Goal: Information Seeking & Learning: Learn about a topic

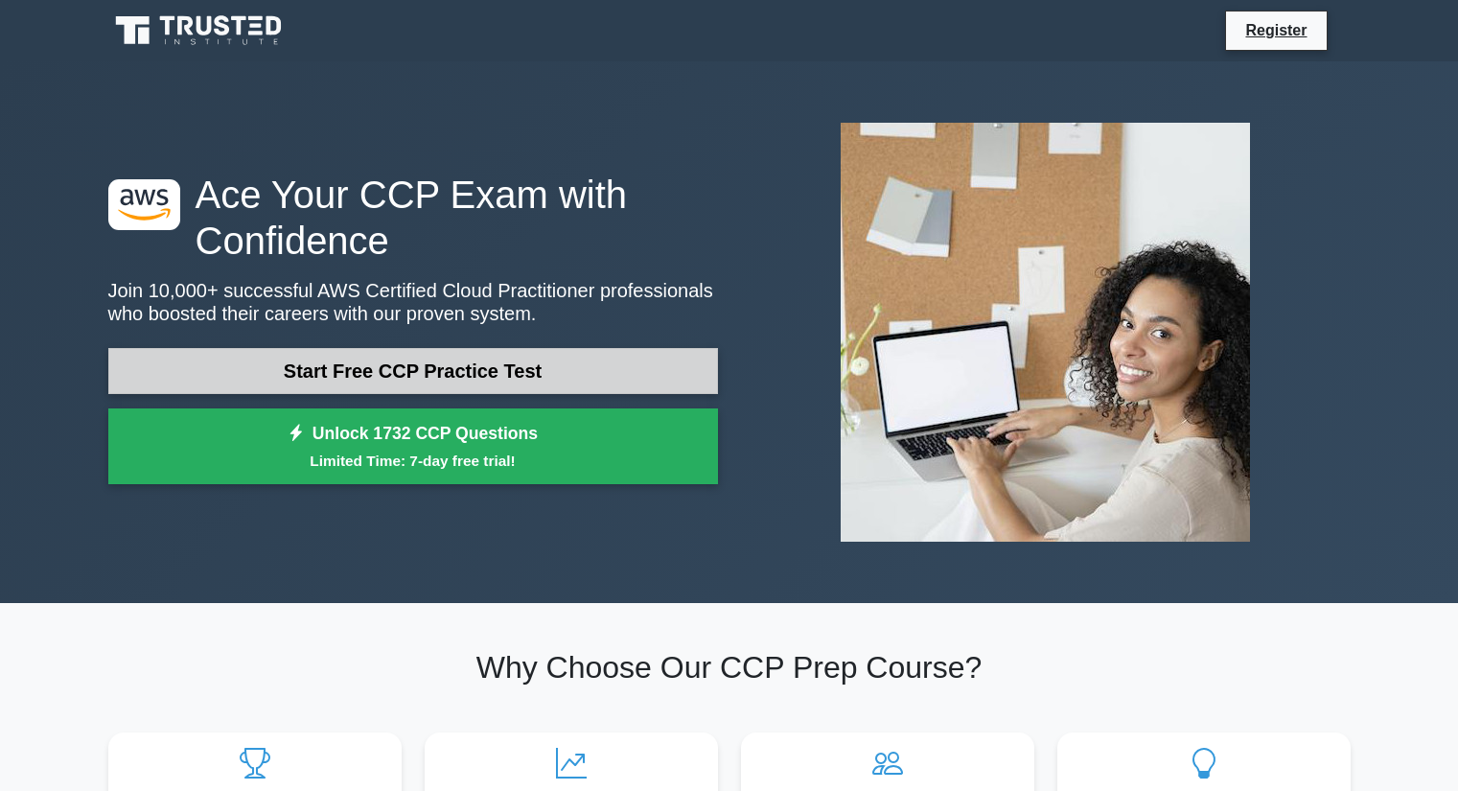
click at [510, 375] on link "Start Free CCP Practice Test" at bounding box center [413, 371] width 610 height 46
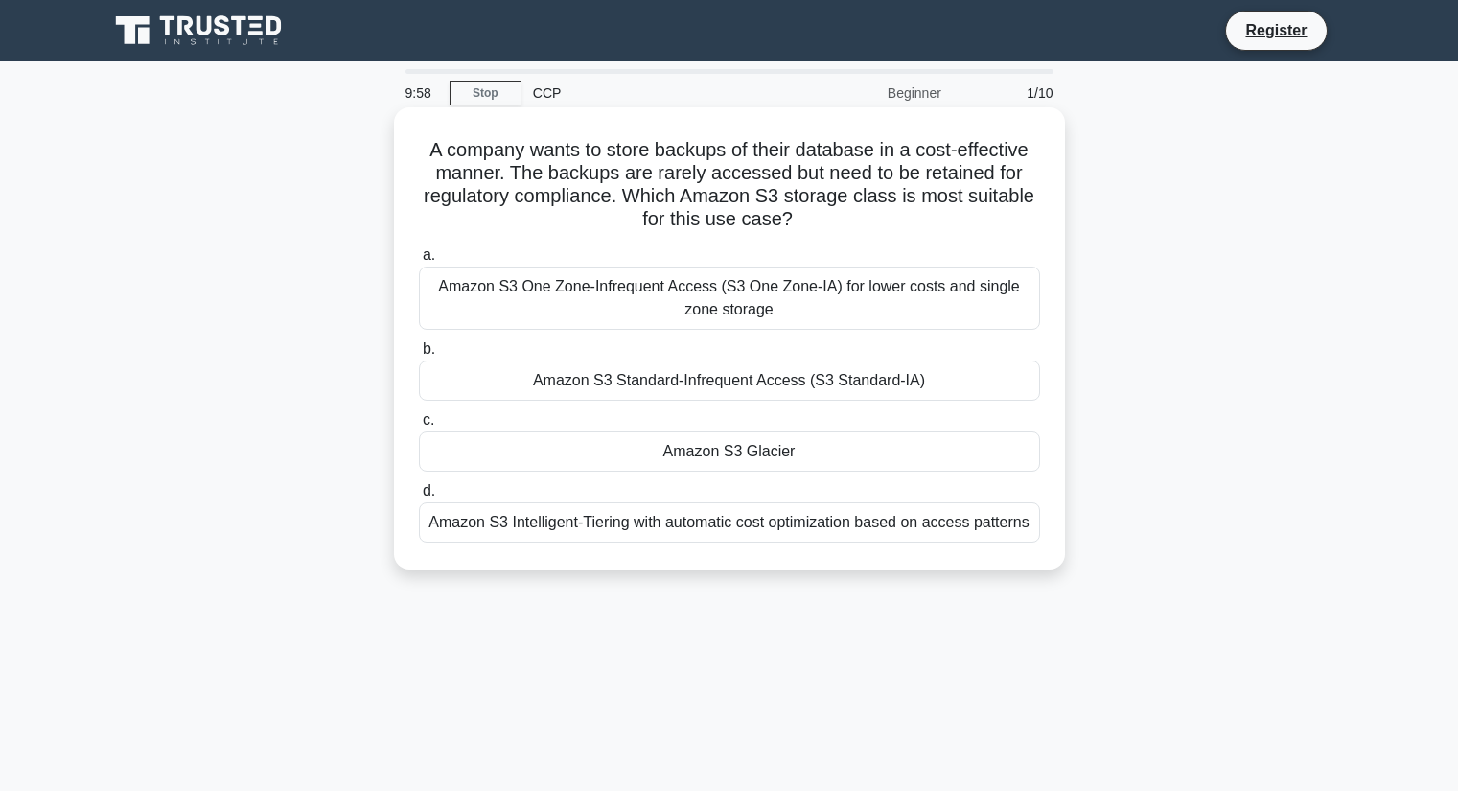
click at [496, 129] on div "A company wants to store backups of their database in a cost-effective manner. …" at bounding box center [730, 338] width 656 height 447
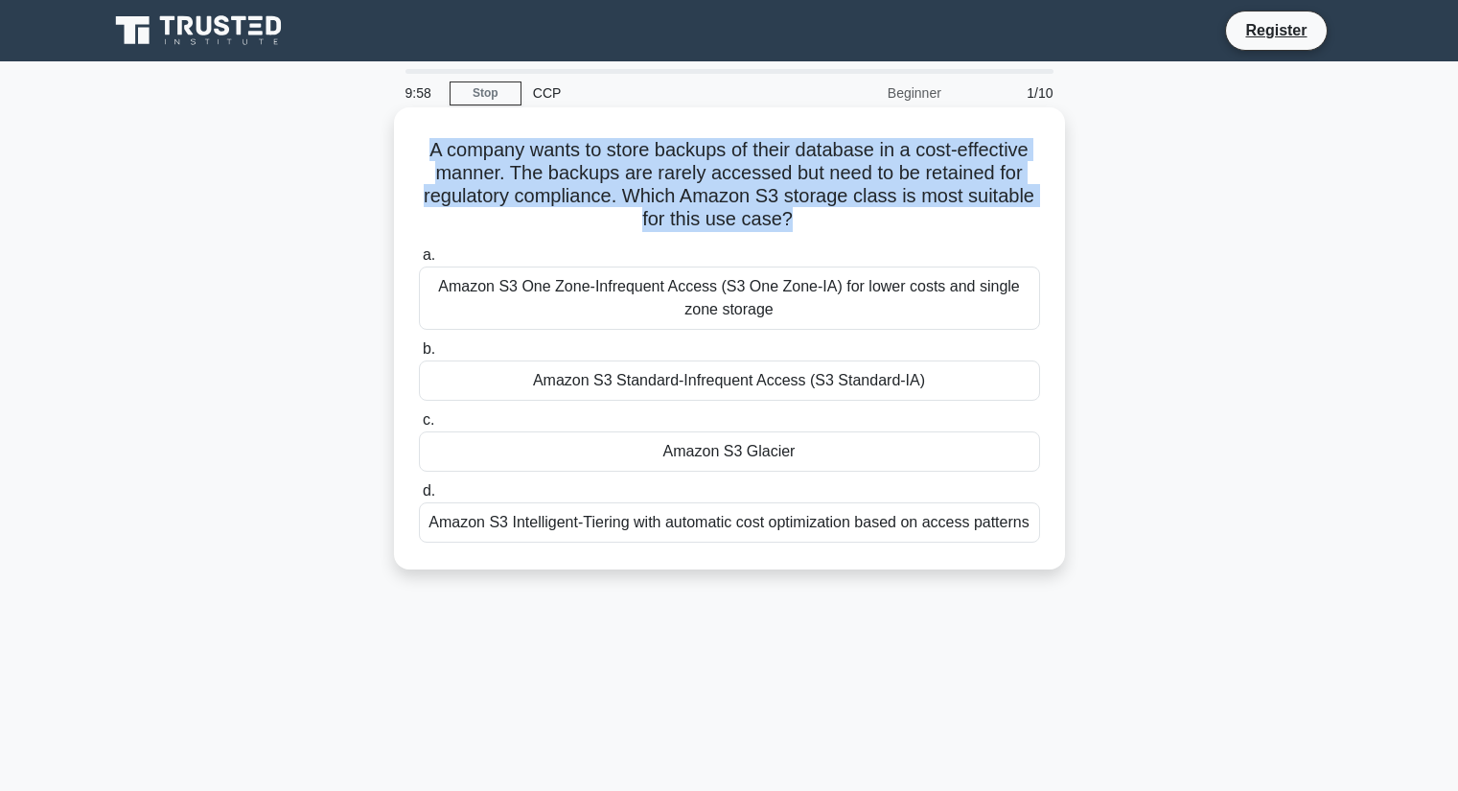
click at [496, 129] on div "A company wants to store backups of their database in a cost-effective manner. …" at bounding box center [730, 338] width 656 height 447
click at [572, 133] on div "A company wants to store backups of their database in a cost-effective manner. …" at bounding box center [730, 338] width 656 height 447
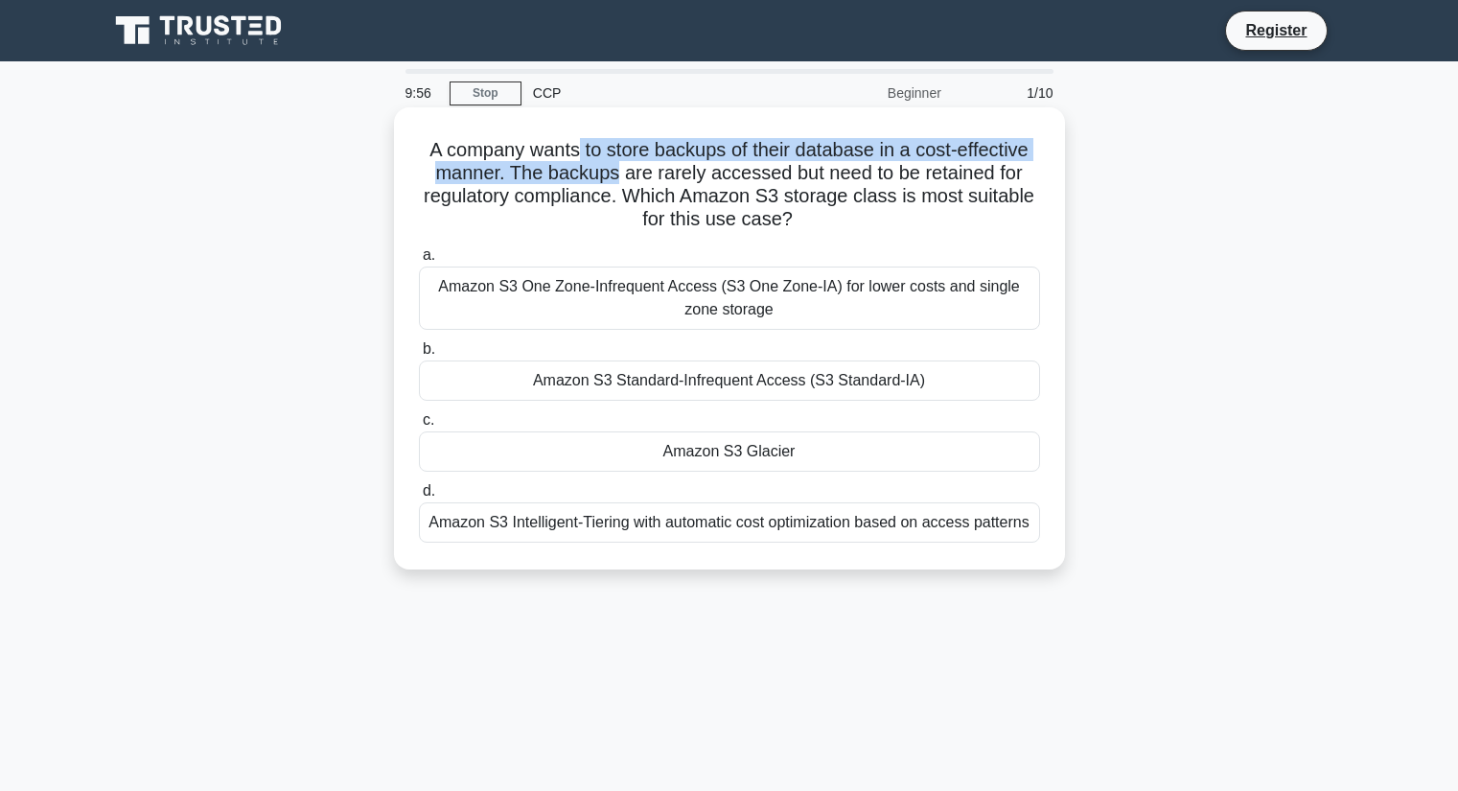
drag, startPoint x: 572, startPoint y: 133, endPoint x: 575, endPoint y: 184, distance: 50.9
click at [575, 184] on div "A company wants to store backups of their database in a cost-effective manner. …" at bounding box center [730, 338] width 656 height 447
click at [575, 183] on h5 "A company wants to store backups of their database in a cost-effective manner. …" at bounding box center [729, 185] width 625 height 94
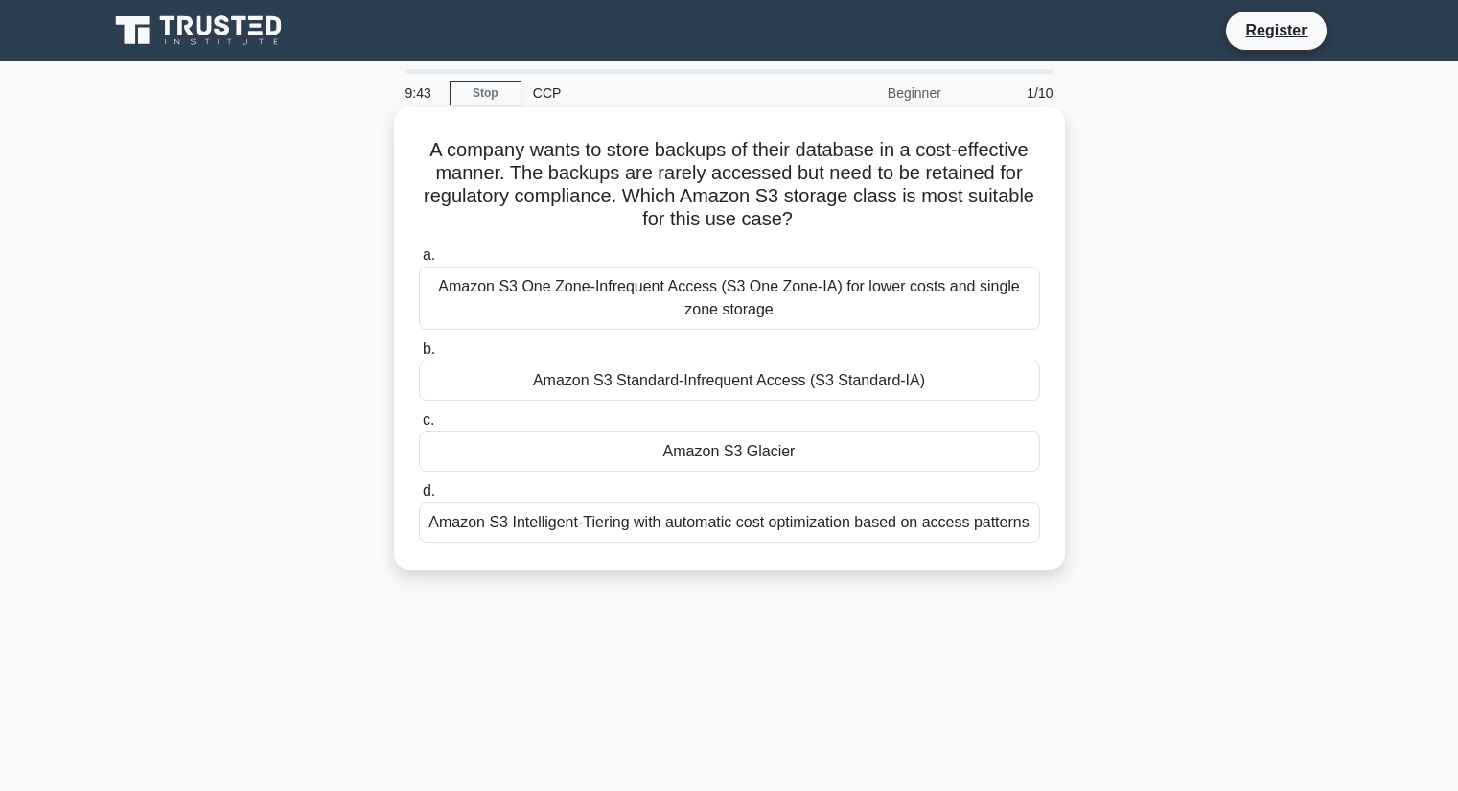
click at [684, 455] on div "Amazon S3 Glacier" at bounding box center [729, 451] width 621 height 40
click at [419, 427] on input "c. Amazon S3 Glacier" at bounding box center [419, 420] width 0 height 12
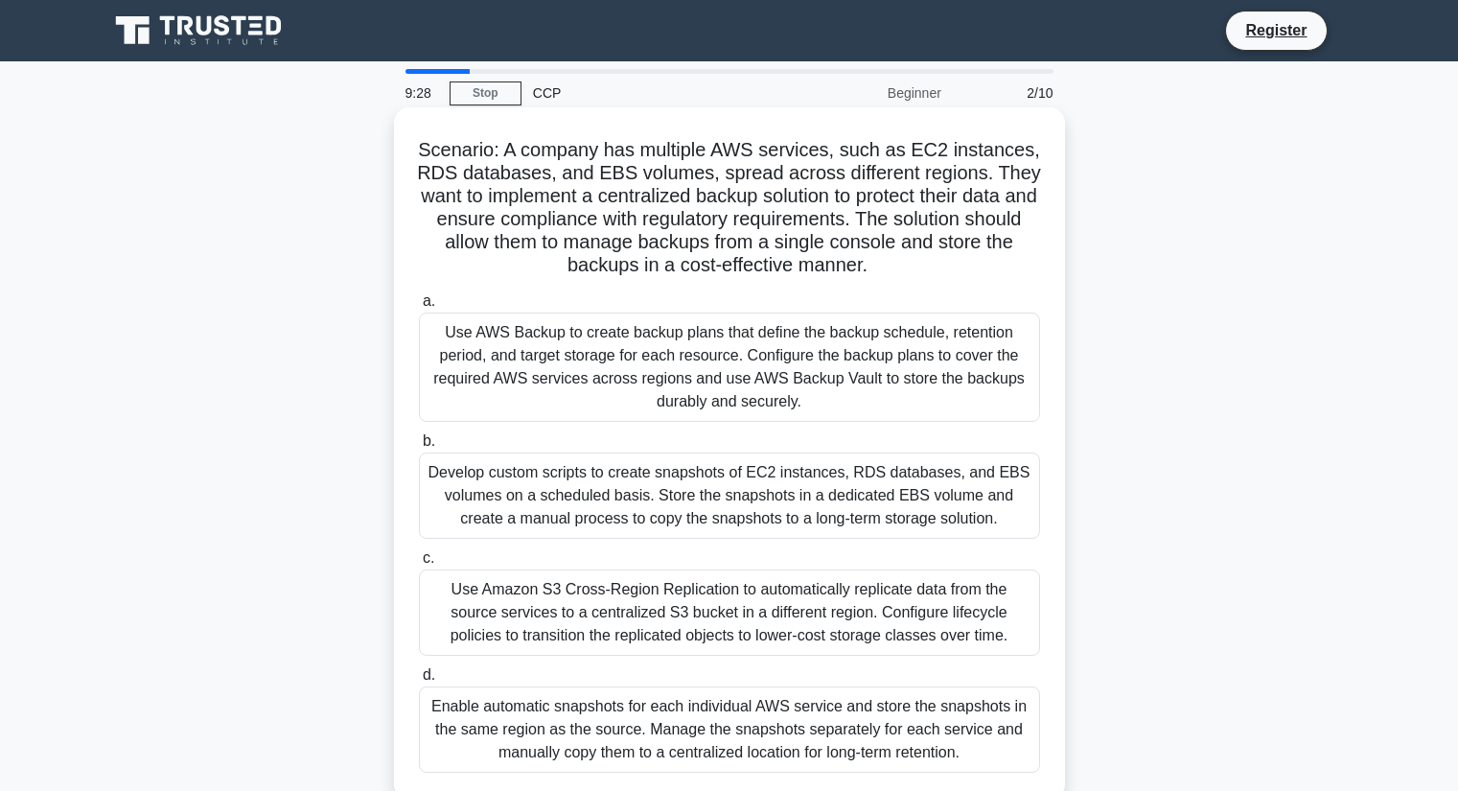
scroll to position [123, 0]
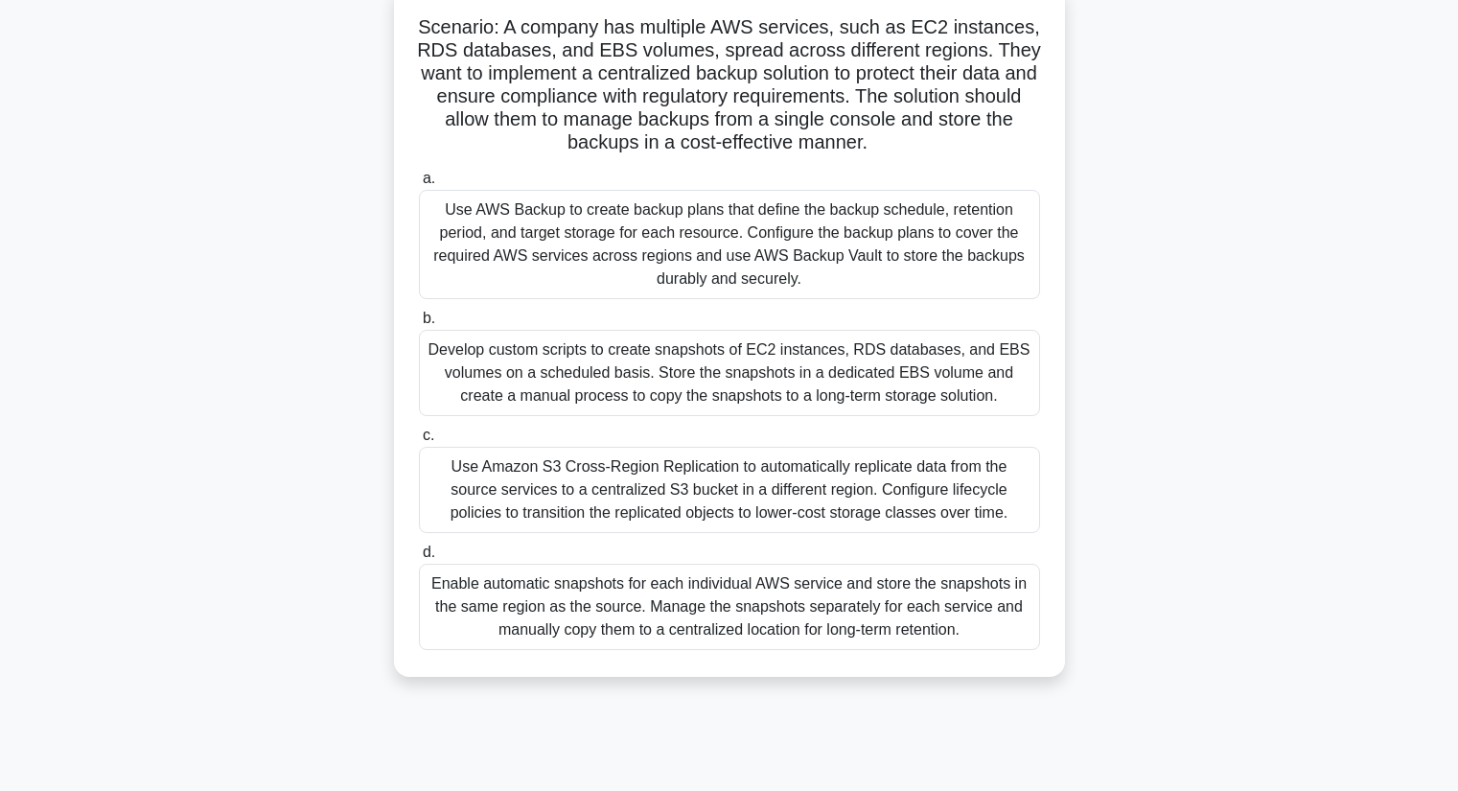
click at [586, 250] on div "Use AWS Backup to create backup plans that define the backup schedule, retentio…" at bounding box center [729, 244] width 621 height 109
click at [419, 185] on input "a. Use AWS Backup to create backup plans that define the backup schedule, reten…" at bounding box center [419, 179] width 0 height 12
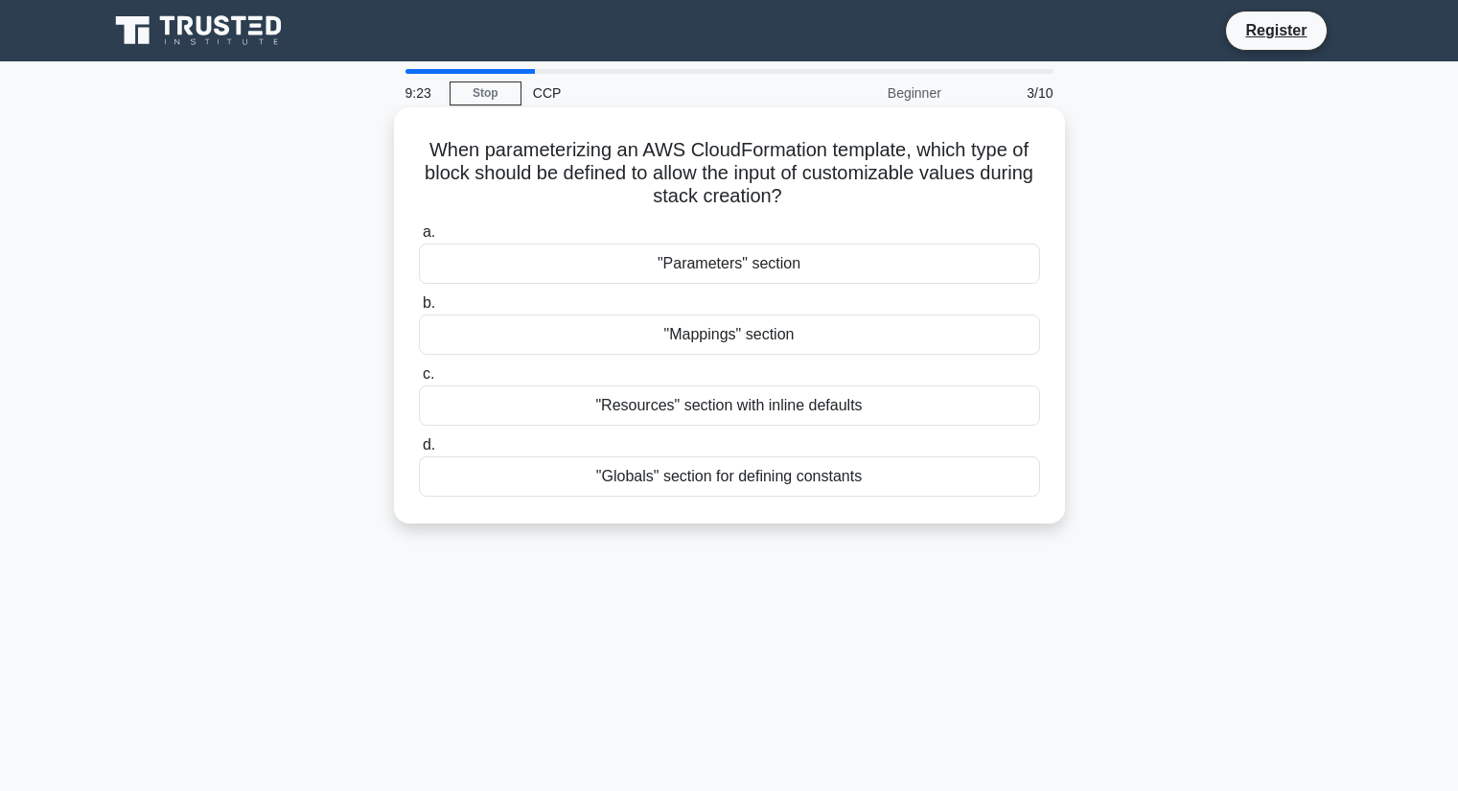
scroll to position [0, 0]
drag, startPoint x: 472, startPoint y: 161, endPoint x: 509, endPoint y: 155, distance: 37.8
click at [509, 155] on h5 "When parameterizing an AWS CloudFormation template, which type of block should …" at bounding box center [729, 173] width 625 height 71
click at [510, 155] on h5 "When parameterizing an AWS CloudFormation template, which type of block should …" at bounding box center [729, 173] width 625 height 71
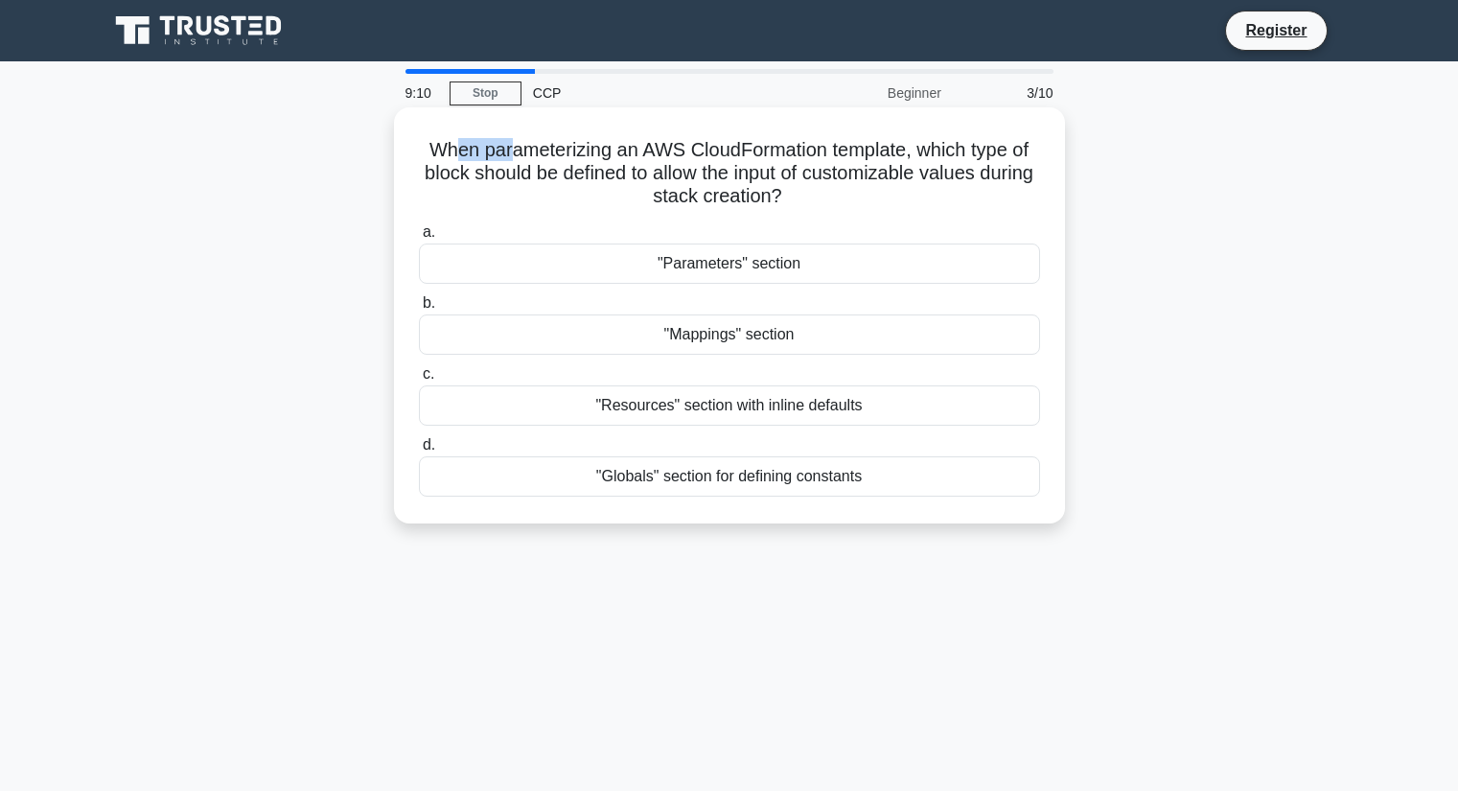
drag, startPoint x: 453, startPoint y: 148, endPoint x: 505, endPoint y: 138, distance: 52.6
click at [505, 138] on h5 "When parameterizing an AWS CloudFormation template, which type of block should …" at bounding box center [729, 173] width 625 height 71
click at [452, 147] on h5 "When parameterizing an AWS CloudFormation template, which type of block should …" at bounding box center [729, 173] width 625 height 71
drag, startPoint x: 452, startPoint y: 147, endPoint x: 509, endPoint y: 149, distance: 56.6
click at [509, 149] on h5 "When parameterizing an AWS CloudFormation template, which type of block should …" at bounding box center [729, 173] width 625 height 71
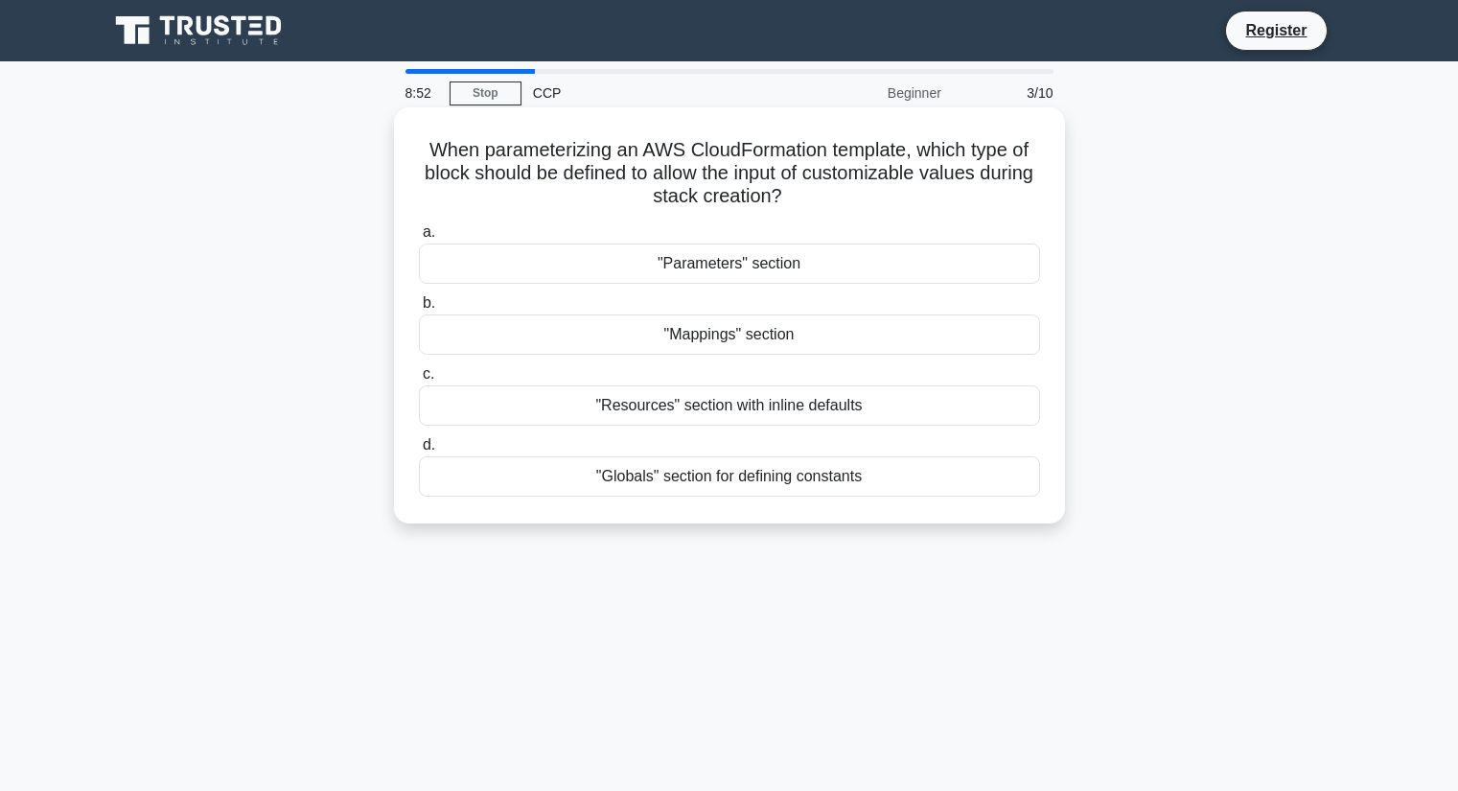
click at [784, 414] on div ""Resources" section with inline defaults" at bounding box center [729, 405] width 621 height 40
click at [419, 381] on input "c. "Resources" section with inline defaults" at bounding box center [419, 374] width 0 height 12
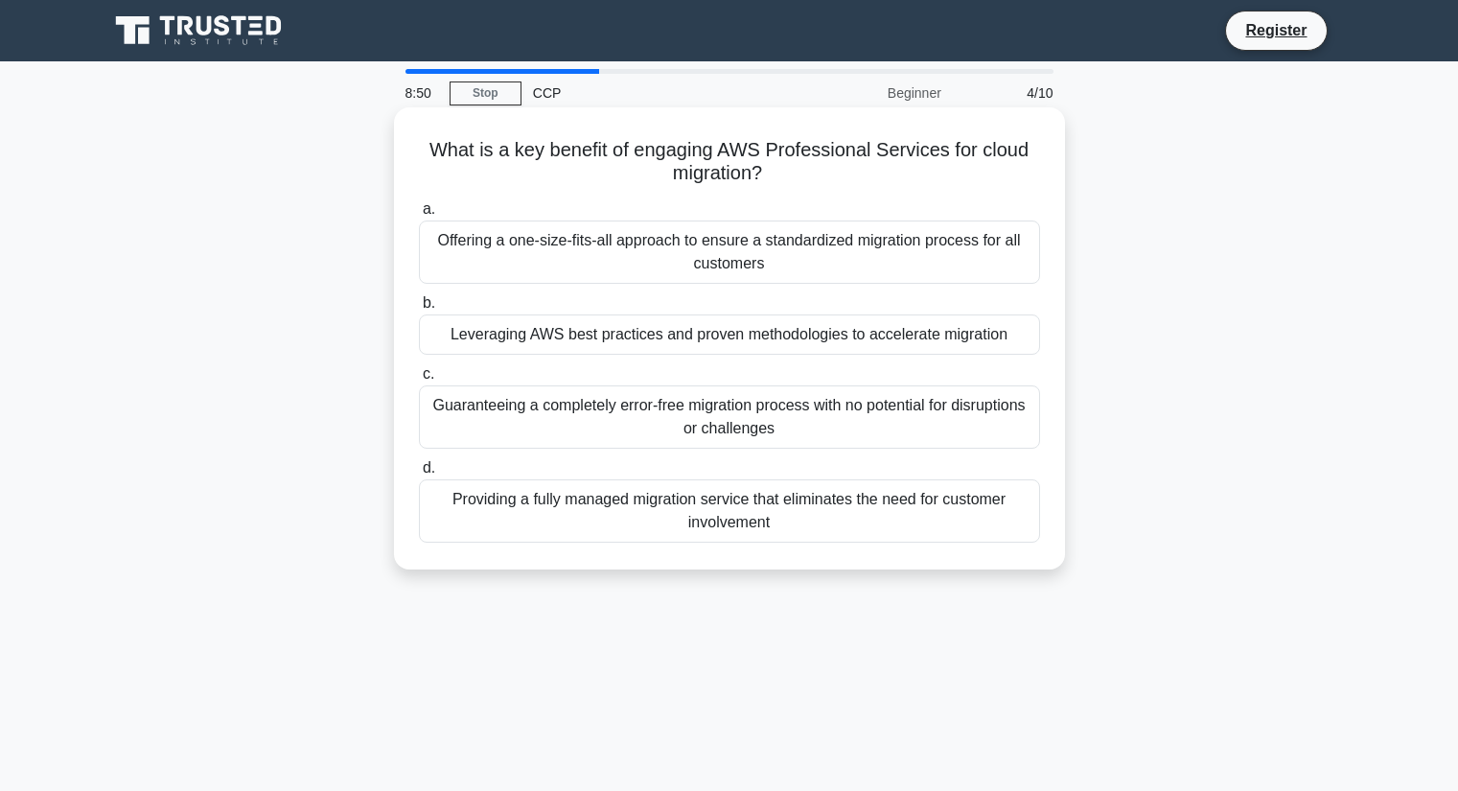
click at [649, 165] on h5 "What is a key benefit of engaging AWS Professional Services for cloud migration…" at bounding box center [729, 162] width 625 height 48
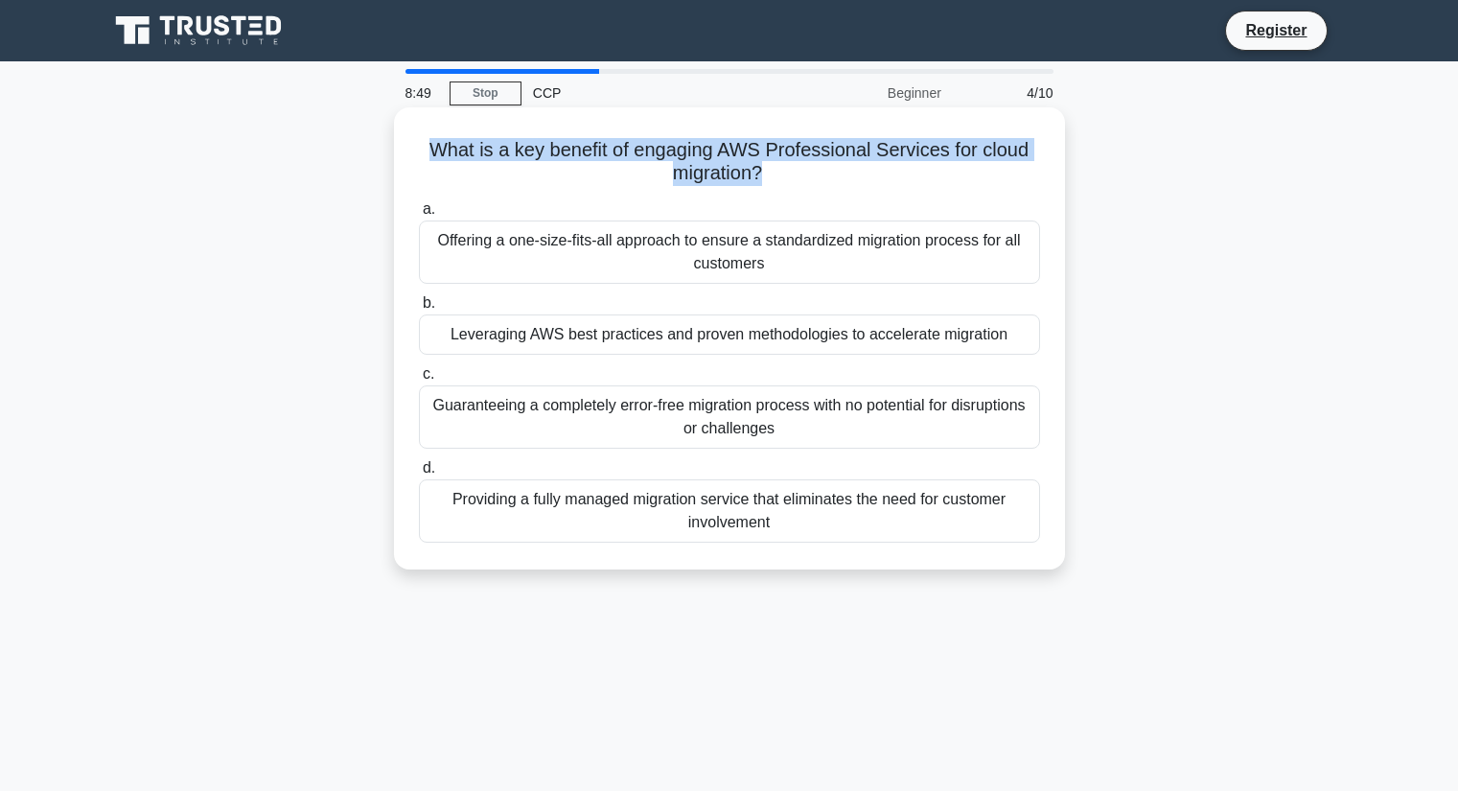
drag, startPoint x: 649, startPoint y: 165, endPoint x: 665, endPoint y: 161, distance: 16.7
click at [665, 161] on h5 "What is a key benefit of engaging AWS Professional Services for cloud migration…" at bounding box center [729, 162] width 625 height 48
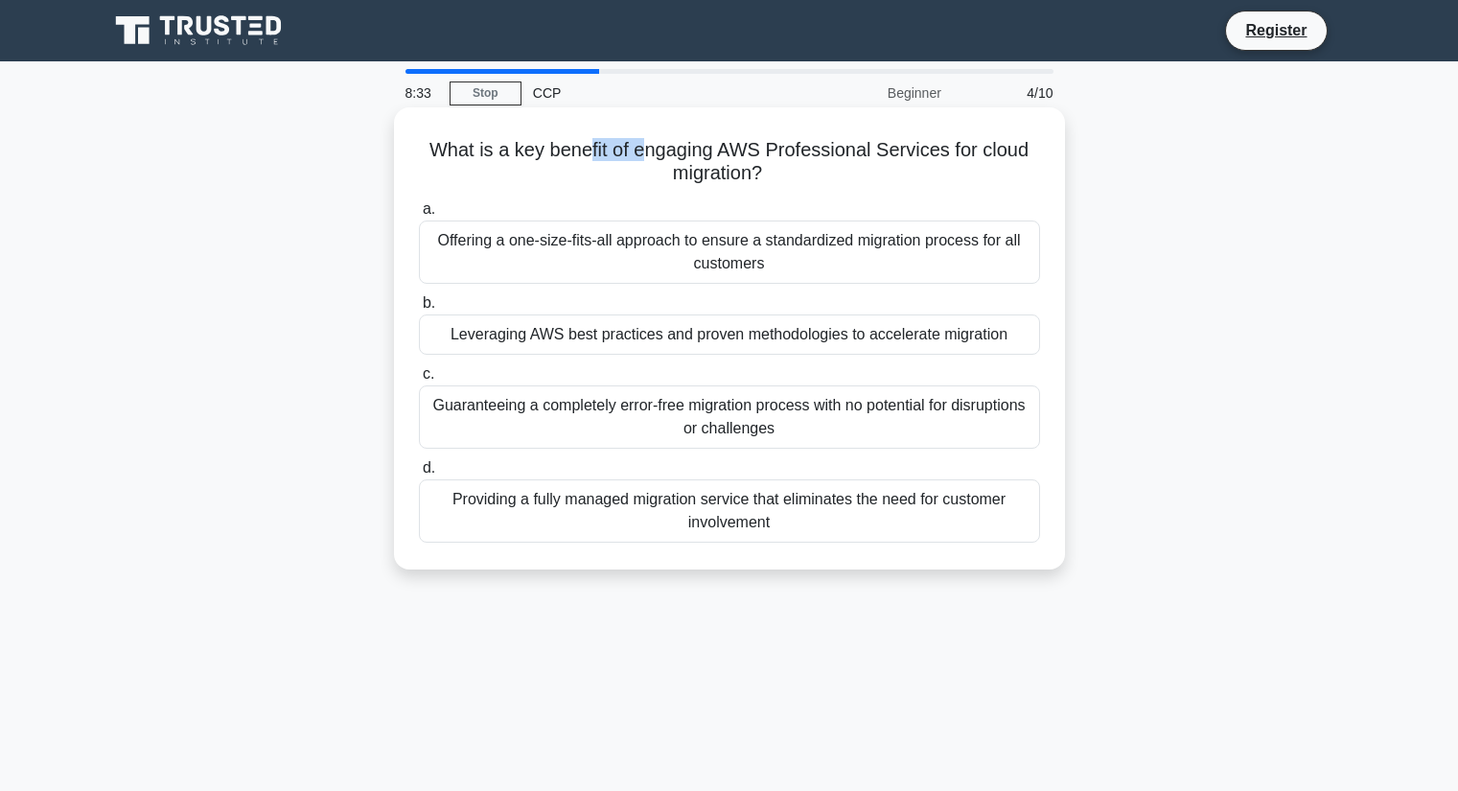
drag, startPoint x: 585, startPoint y: 146, endPoint x: 647, endPoint y: 147, distance: 62.3
click at [647, 147] on h5 "What is a key benefit of engaging AWS Professional Services for cloud migration…" at bounding box center [729, 162] width 625 height 48
click at [650, 148] on h5 "What is a key benefit of engaging AWS Professional Services for cloud migration…" at bounding box center [729, 162] width 625 height 48
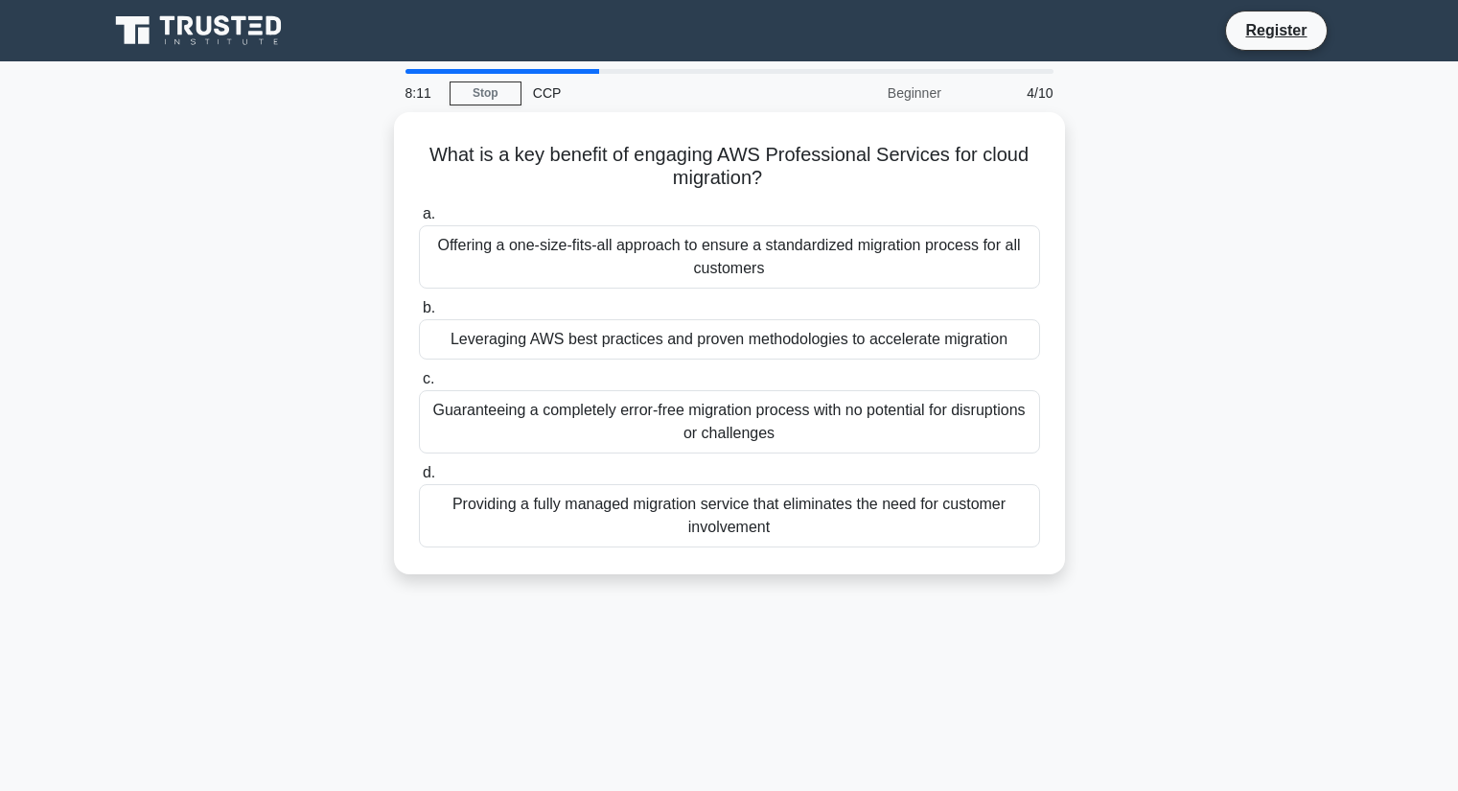
click at [975, 681] on div "8:11 Stop CCP Beginner 4/10 What is a key benefit of engaging AWS Professional …" at bounding box center [729, 548] width 1265 height 958
click at [1067, 469] on div "What is a key benefit of engaging AWS Professional Services for cloud migration…" at bounding box center [729, 354] width 1265 height 485
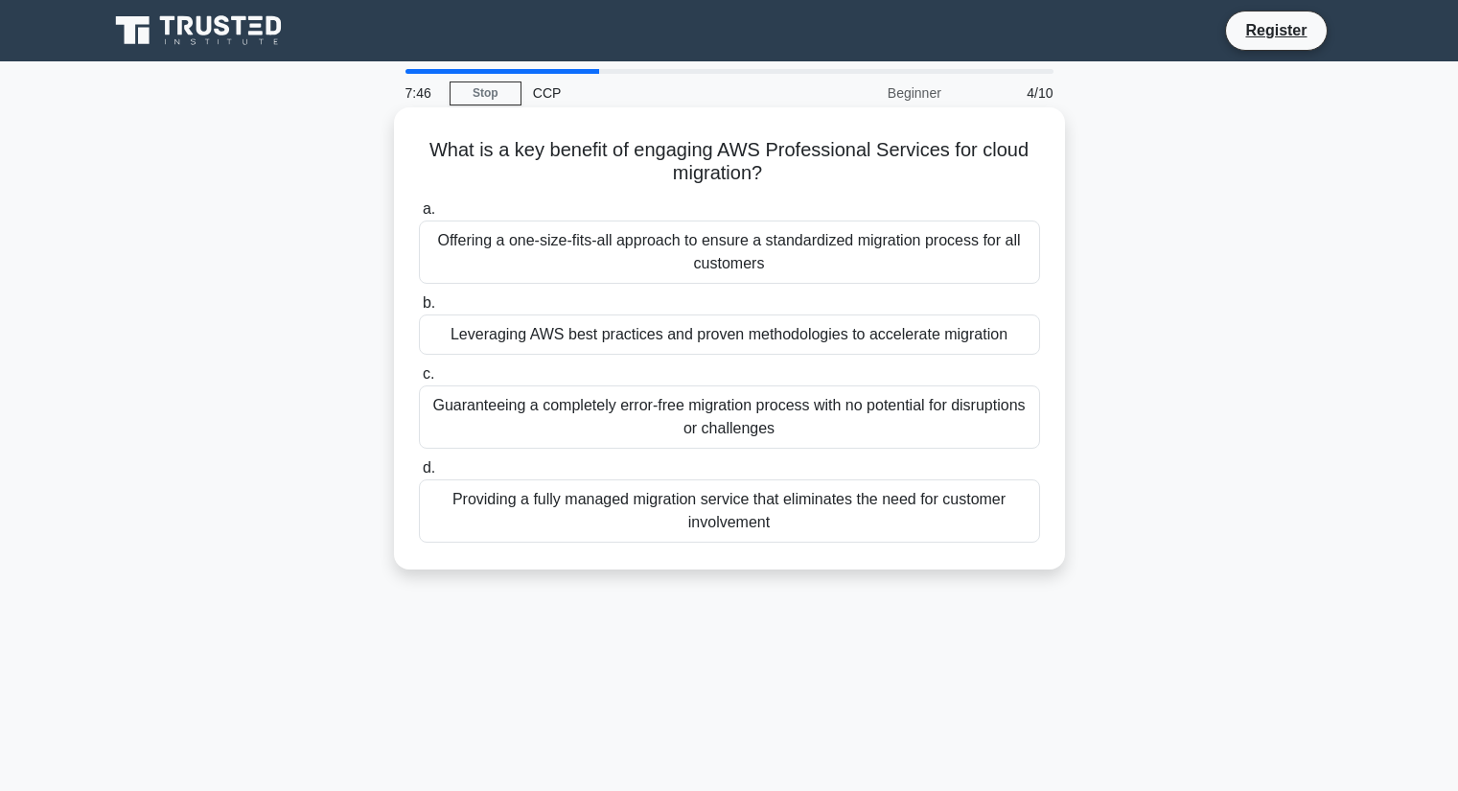
click at [635, 333] on div "Leveraging AWS best practices and proven methodologies to accelerate migration" at bounding box center [729, 334] width 621 height 40
click at [419, 310] on input "b. Leveraging AWS best practices and proven methodologies to accelerate migrati…" at bounding box center [419, 303] width 0 height 12
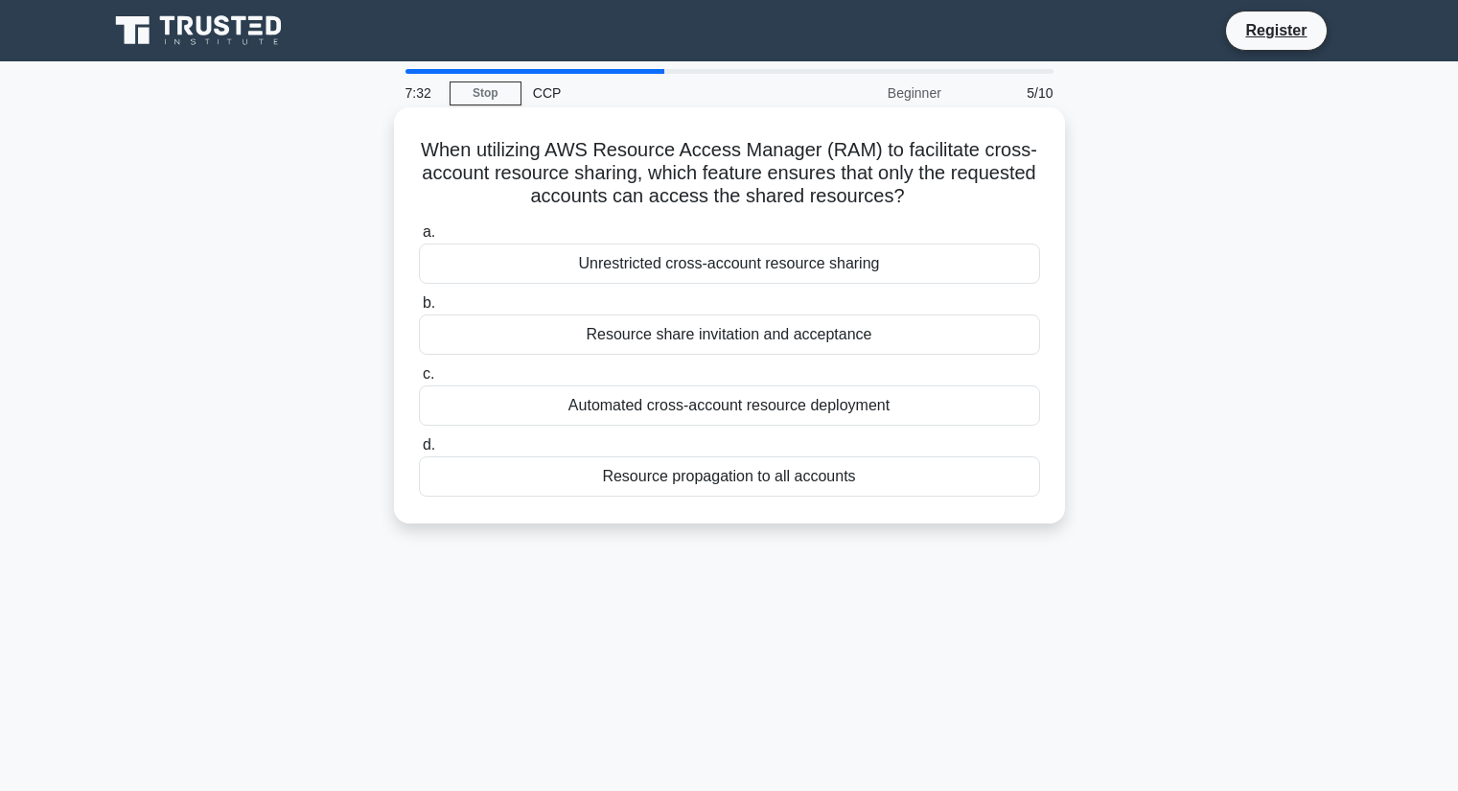
click at [723, 290] on div "a. Unrestricted cross-account resource sharing b. Resource share invitation and…" at bounding box center [729, 359] width 644 height 284
click at [751, 356] on div "a. Unrestricted cross-account resource sharing b. Resource share invitation and…" at bounding box center [729, 359] width 644 height 284
click at [755, 352] on div "Resource share invitation and acceptance" at bounding box center [729, 334] width 621 height 40
click at [419, 310] on input "b. Resource share invitation and acceptance" at bounding box center [419, 303] width 0 height 12
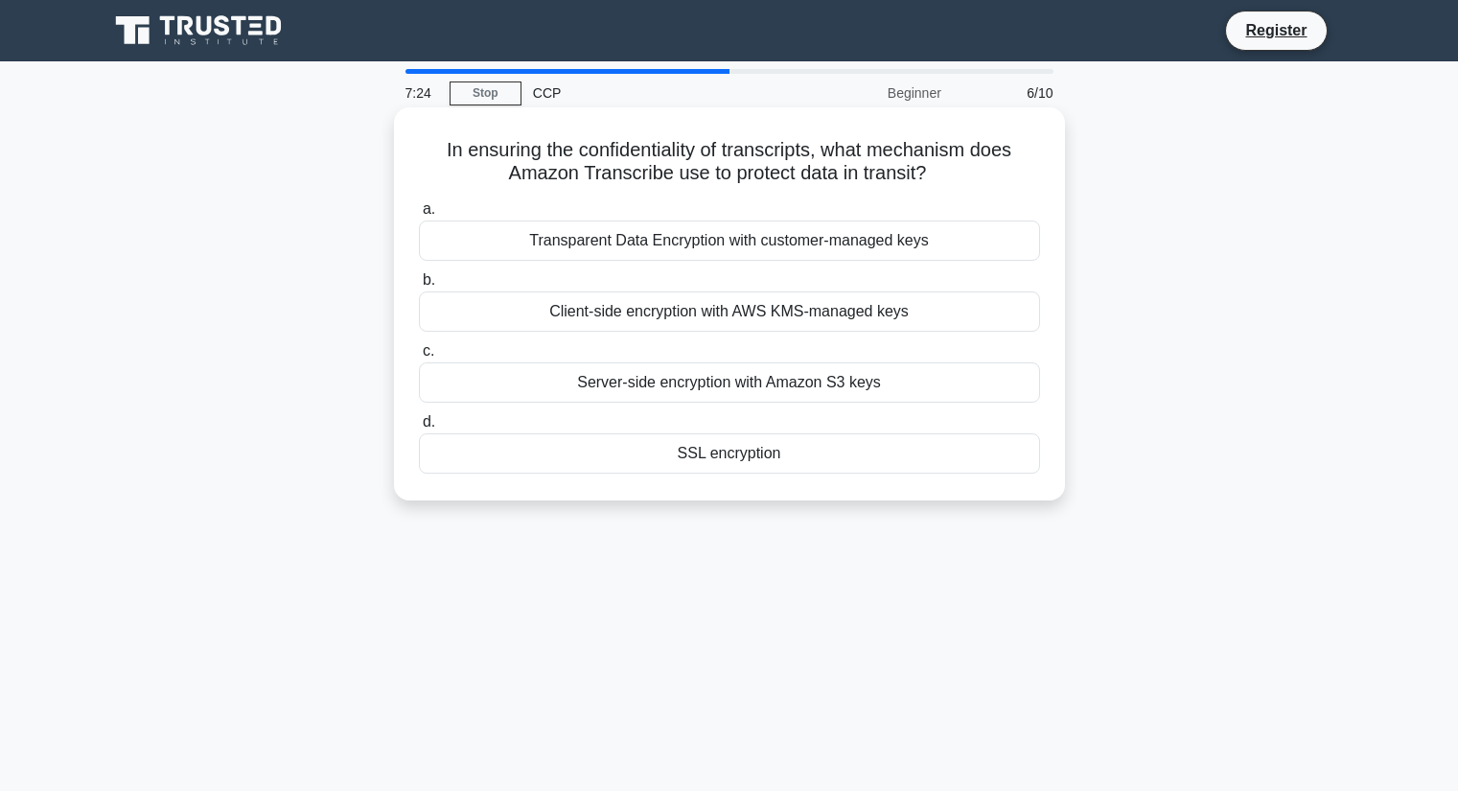
click at [614, 176] on h5 "In ensuring the confidentiality of transcripts, what mechanism does Amazon Tran…" at bounding box center [729, 162] width 625 height 48
drag, startPoint x: 614, startPoint y: 176, endPoint x: 859, endPoint y: 165, distance: 244.7
click at [859, 165] on h5 "In ensuring the confidentiality of transcripts, what mechanism does Amazon Tran…" at bounding box center [729, 162] width 625 height 48
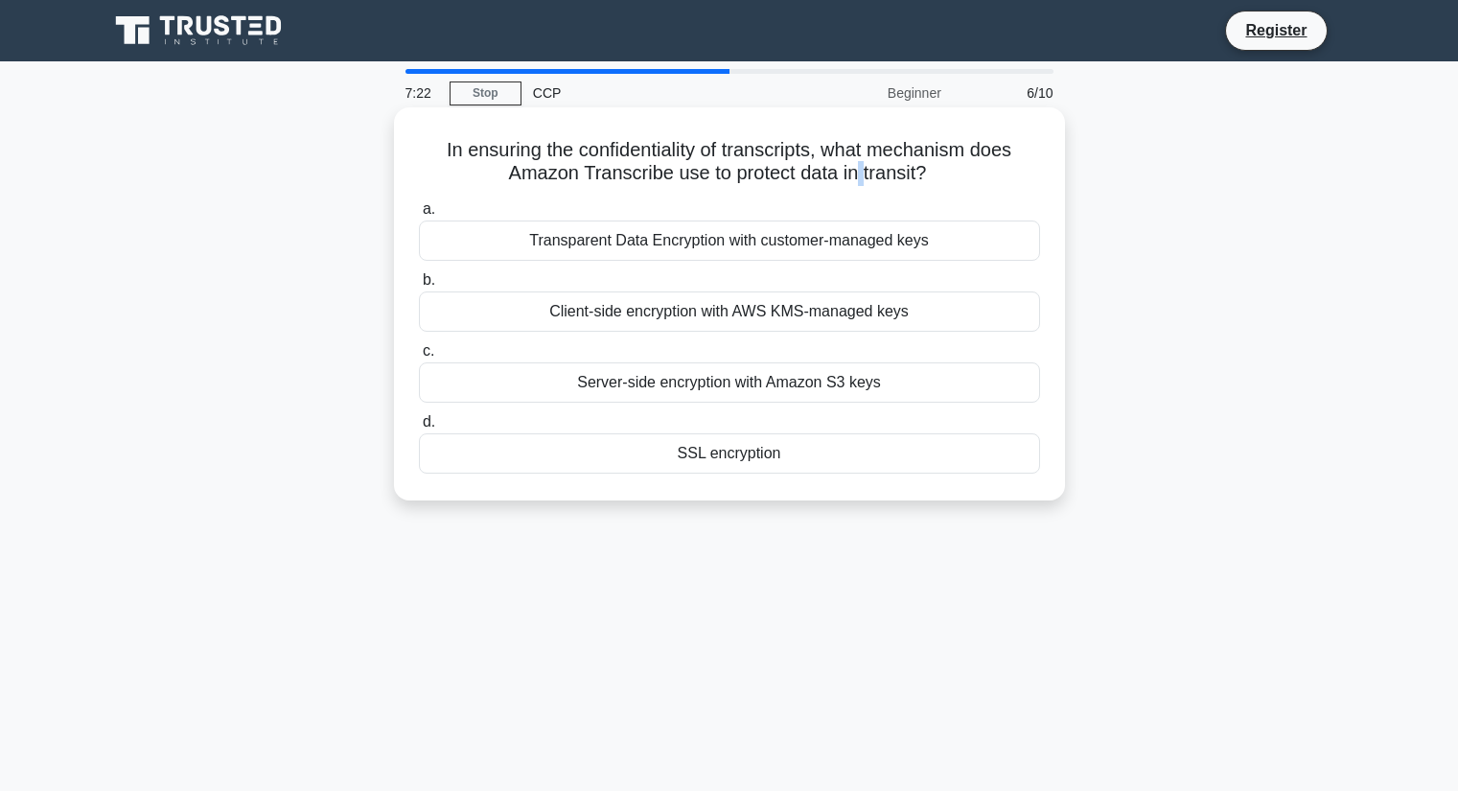
click at [859, 165] on h5 "In ensuring the confidentiality of transcripts, what mechanism does Amazon Tran…" at bounding box center [729, 162] width 625 height 48
click at [716, 462] on div "SSL encryption" at bounding box center [729, 453] width 621 height 40
click at [419, 428] on input "d. SSL encryption" at bounding box center [419, 422] width 0 height 12
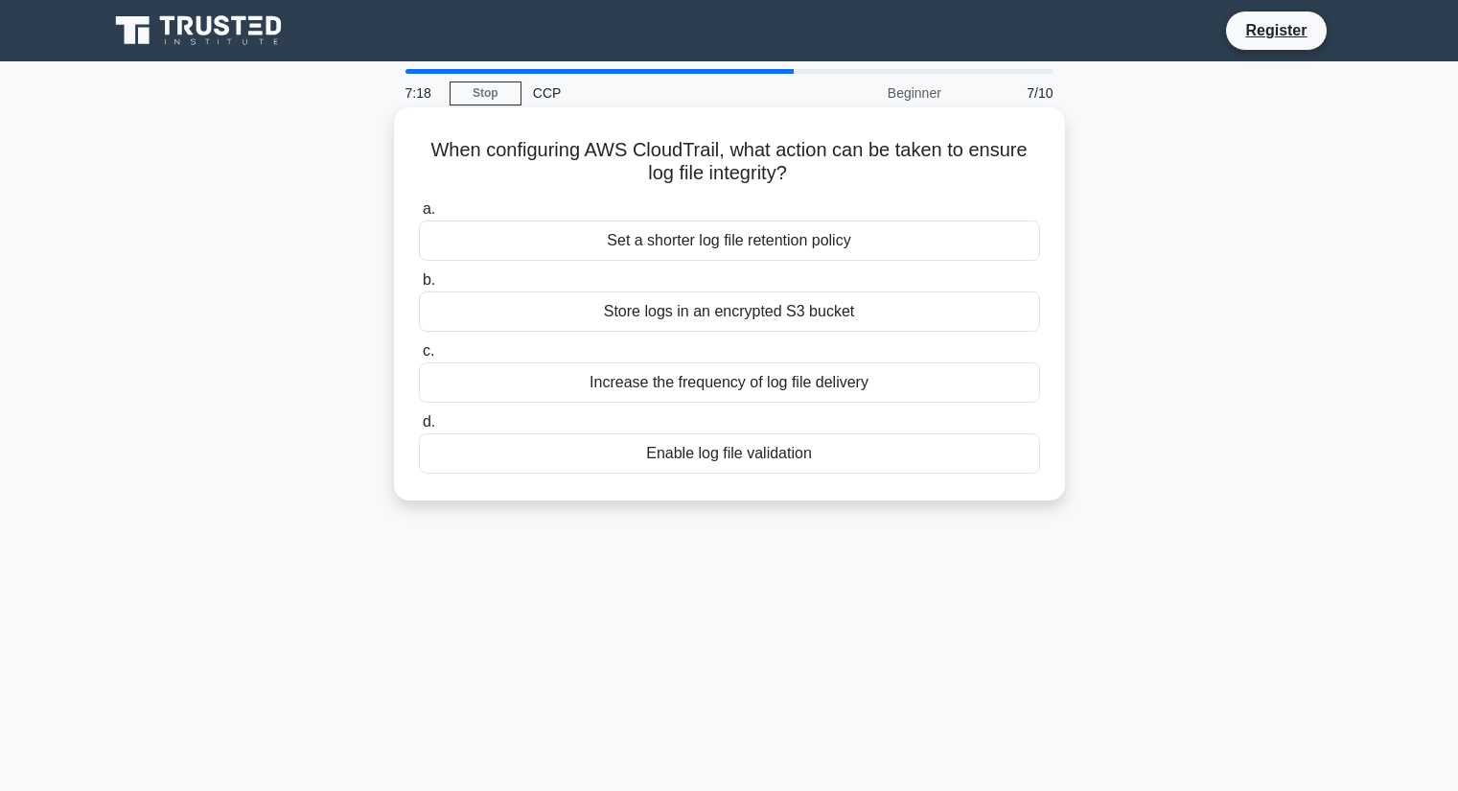
click at [749, 155] on h5 "When configuring AWS CloudTrail, what action can be taken to ensure log file in…" at bounding box center [729, 162] width 625 height 48
drag, startPoint x: 749, startPoint y: 155, endPoint x: 768, endPoint y: 188, distance: 37.8
click at [768, 188] on div "When configuring AWS CloudTrail, what action can be taken to ensure log file in…" at bounding box center [730, 304] width 656 height 378
click at [705, 315] on div "Store logs in an encrypted S3 bucket" at bounding box center [729, 311] width 621 height 40
click at [419, 287] on input "b. Store logs in an encrypted S3 bucket" at bounding box center [419, 280] width 0 height 12
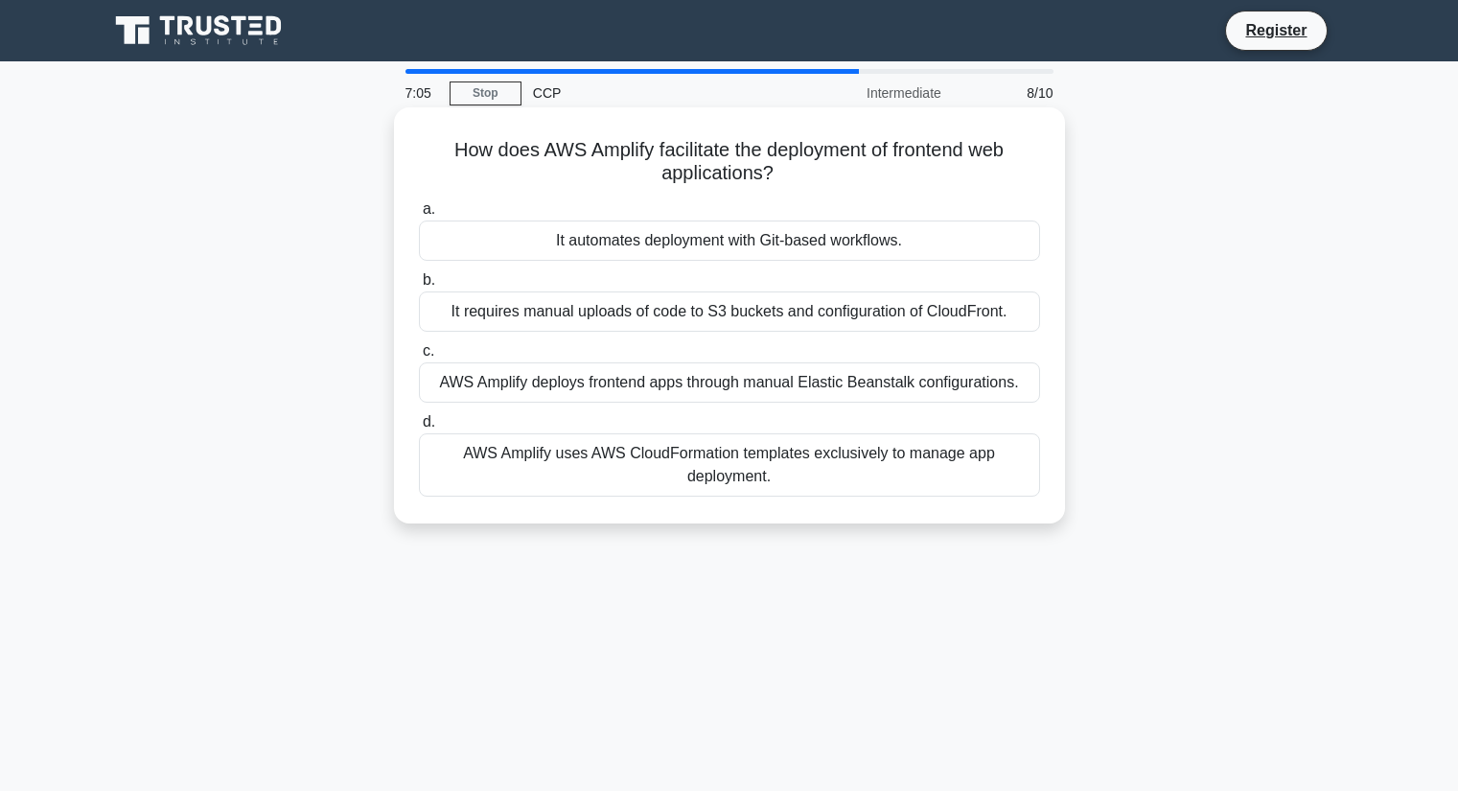
click at [580, 157] on h5 "How does AWS Amplify facilitate the deployment of frontend web applications? .s…" at bounding box center [729, 162] width 625 height 48
drag, startPoint x: 580, startPoint y: 157, endPoint x: 669, endPoint y: 151, distance: 89.3
click at [669, 151] on h5 "How does AWS Amplify facilitate the deployment of frontend web applications? .s…" at bounding box center [729, 162] width 625 height 48
click at [781, 247] on div "It automates deployment with Git-based workflows." at bounding box center [729, 240] width 621 height 40
click at [419, 216] on input "a. It automates deployment with Git-based workflows." at bounding box center [419, 209] width 0 height 12
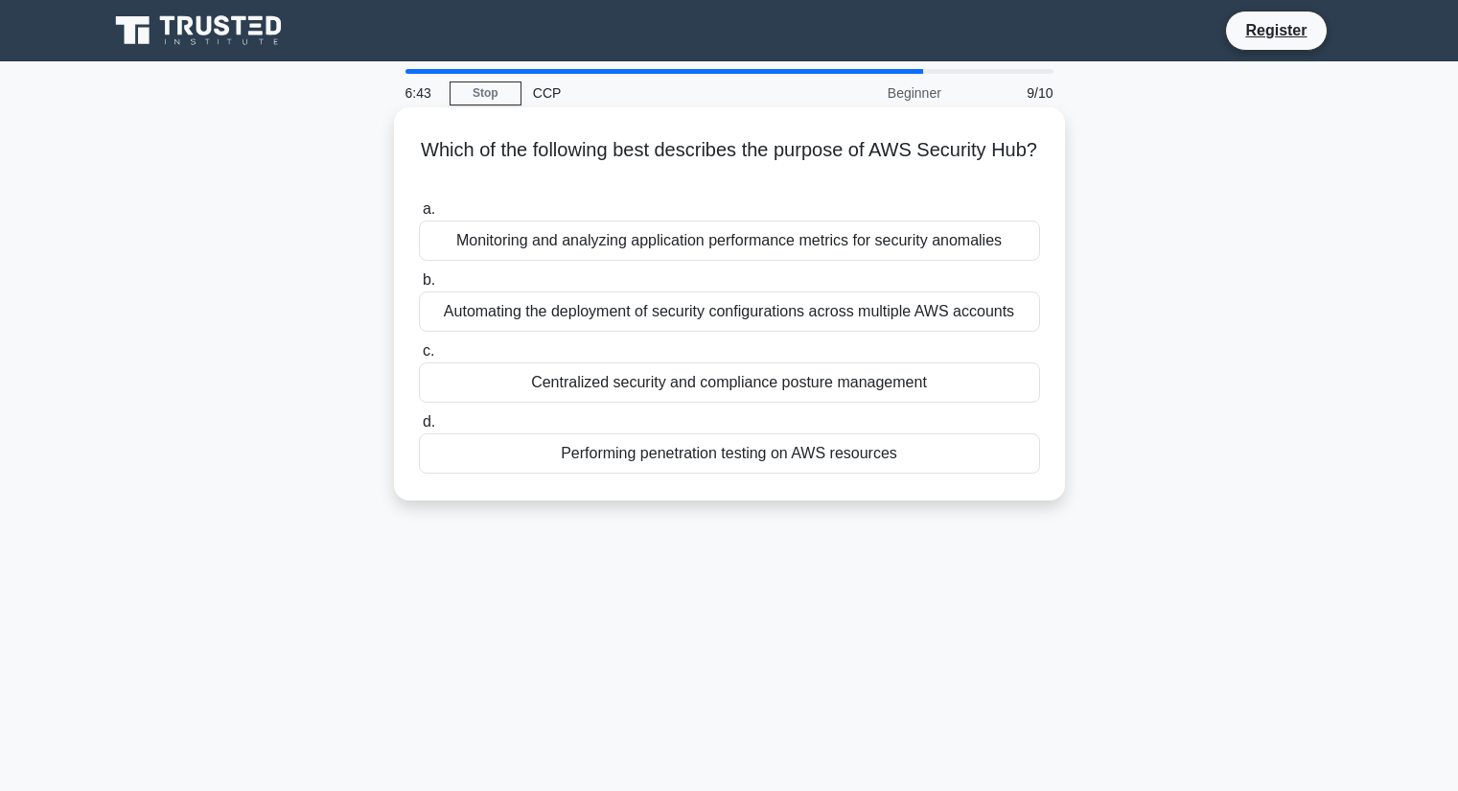
click at [571, 141] on h5 "Which of the following best describes the purpose of AWS Security Hub? .spinner…" at bounding box center [729, 162] width 625 height 48
drag, startPoint x: 571, startPoint y: 141, endPoint x: 601, endPoint y: 147, distance: 30.3
click at [601, 147] on h5 "Which of the following best describes the purpose of AWS Security Hub? .spinner…" at bounding box center [729, 162] width 625 height 48
drag, startPoint x: 601, startPoint y: 147, endPoint x: 665, endPoint y: 150, distance: 64.3
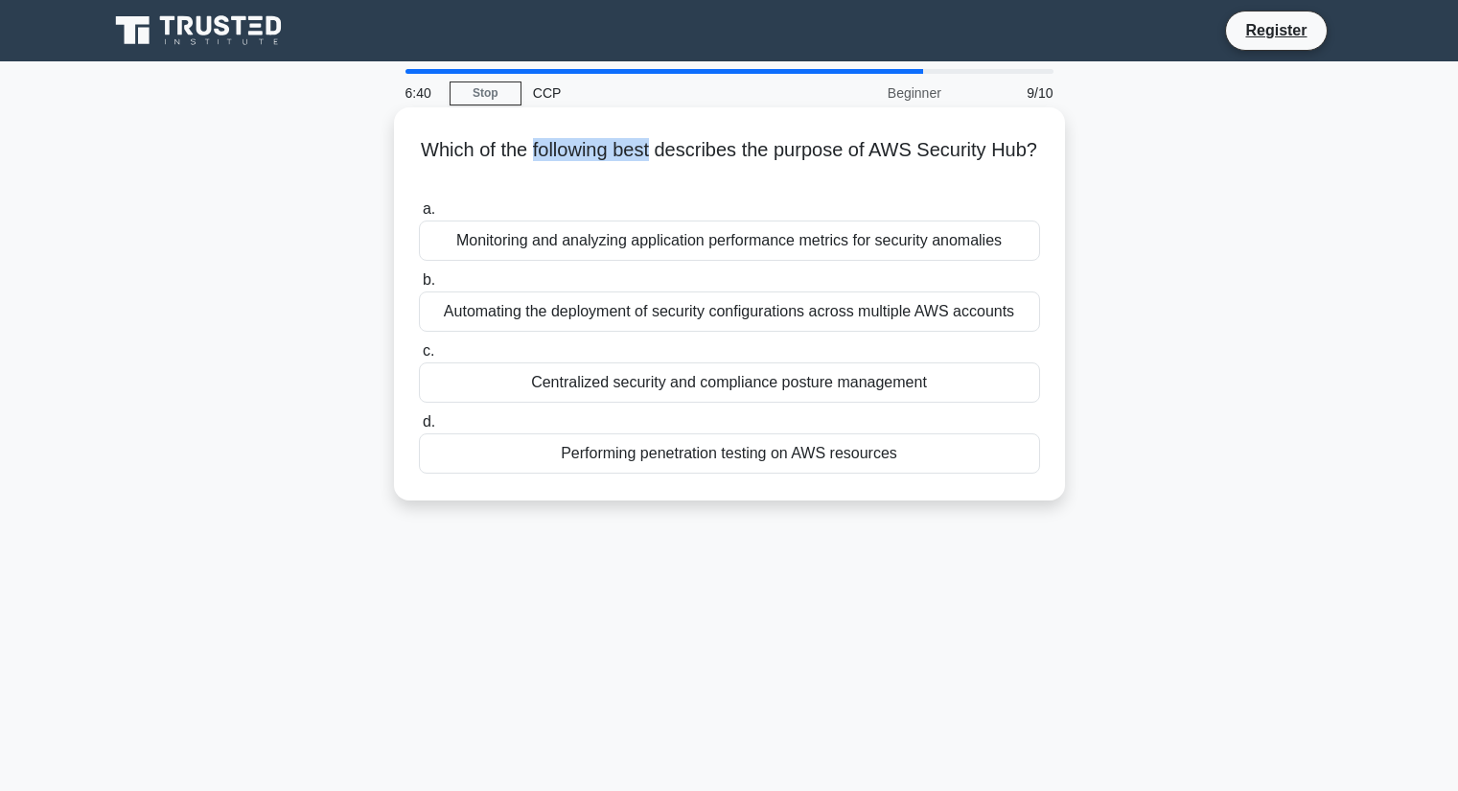
click at [665, 150] on h5 "Which of the following best describes the purpose of AWS Security Hub? .spinner…" at bounding box center [729, 162] width 625 height 48
click at [653, 167] on h5 "Which of the following best describes the purpose of AWS Security Hub? .spinner…" at bounding box center [729, 162] width 625 height 48
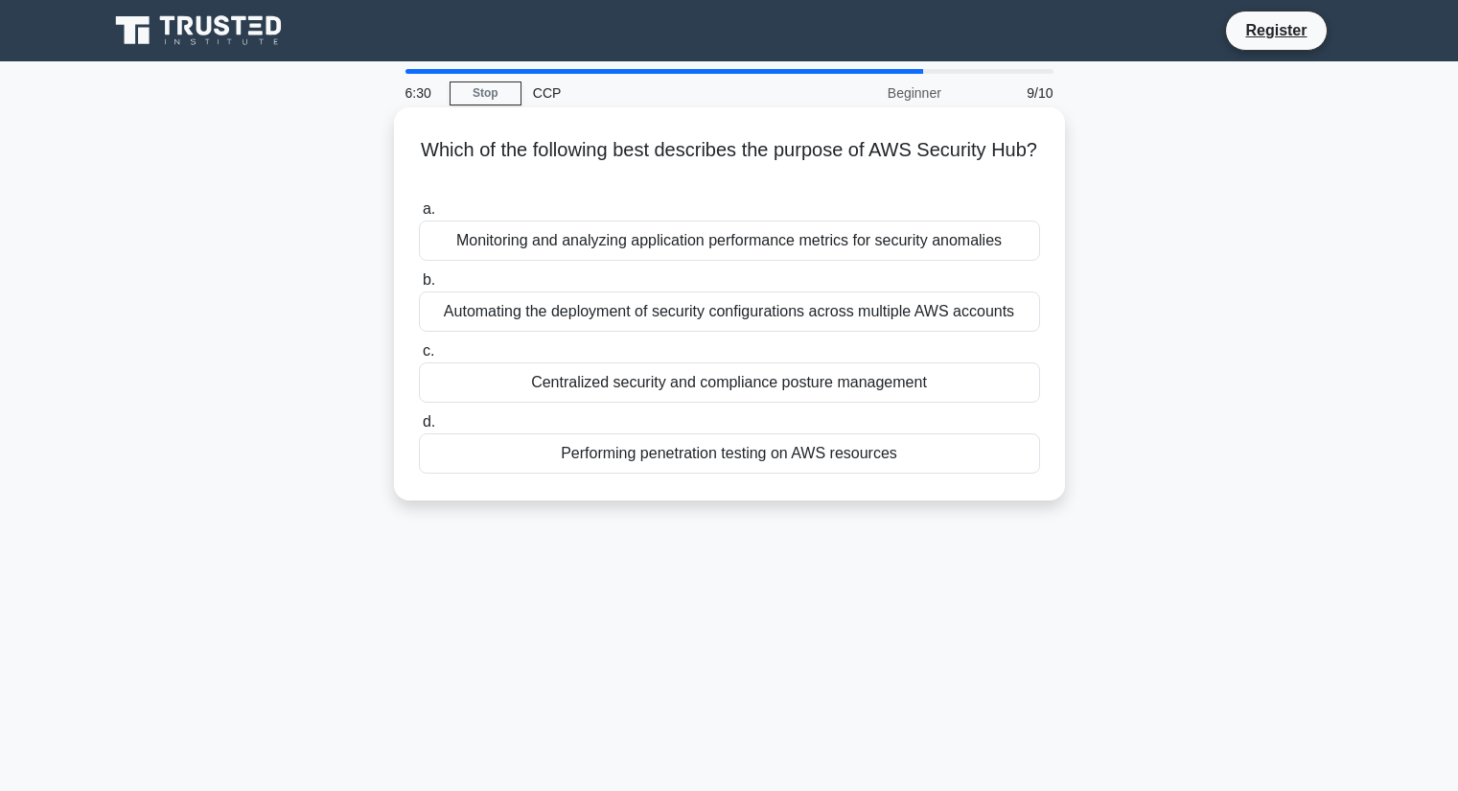
click at [796, 252] on div "Monitoring and analyzing application performance metrics for security anomalies" at bounding box center [729, 240] width 621 height 40
click at [419, 216] on input "a. Monitoring and analyzing application performance metrics for security anomal…" at bounding box center [419, 209] width 0 height 12
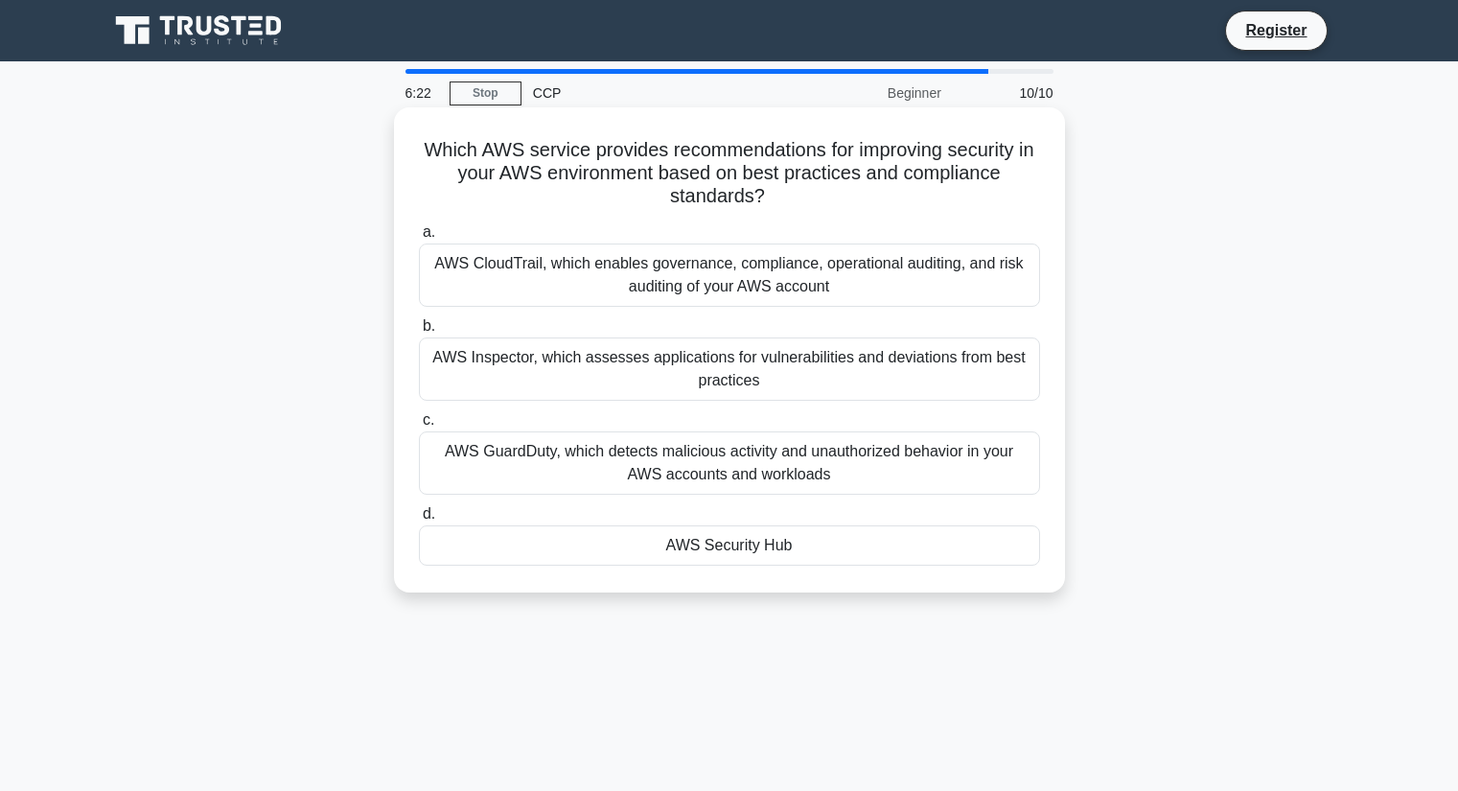
click at [660, 475] on div "AWS GuardDuty, which detects malicious activity and unauthorized behavior in yo…" at bounding box center [729, 462] width 621 height 63
click at [419, 427] on input "c. AWS GuardDuty, which detects malicious activity and unauthorized behavior in…" at bounding box center [419, 420] width 0 height 12
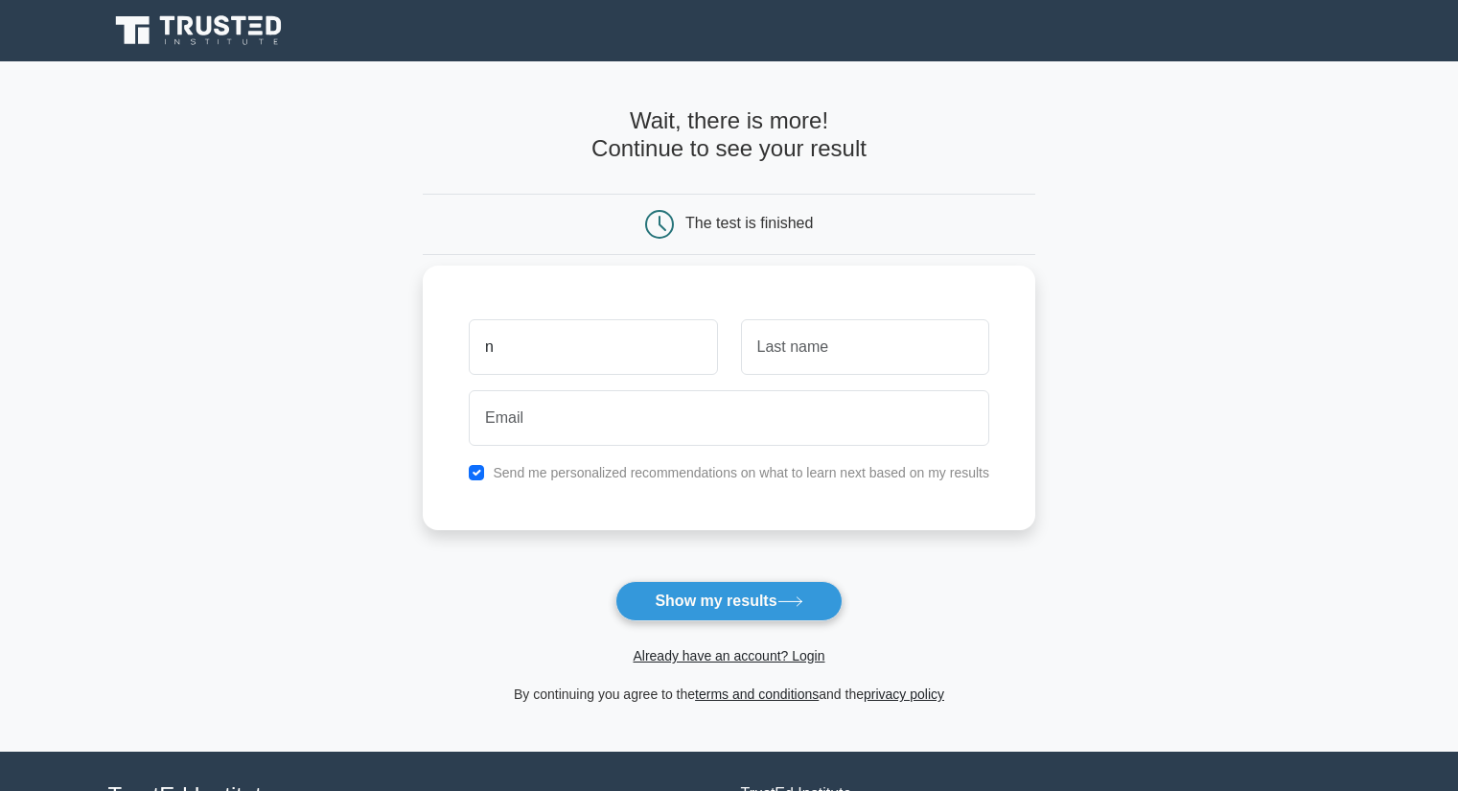
type input "n"
click at [674, 476] on label "Send me personalized recommendations on what to learn next based on my results" at bounding box center [741, 472] width 496 height 15
click at [705, 590] on button "Show my results" at bounding box center [728, 601] width 226 height 40
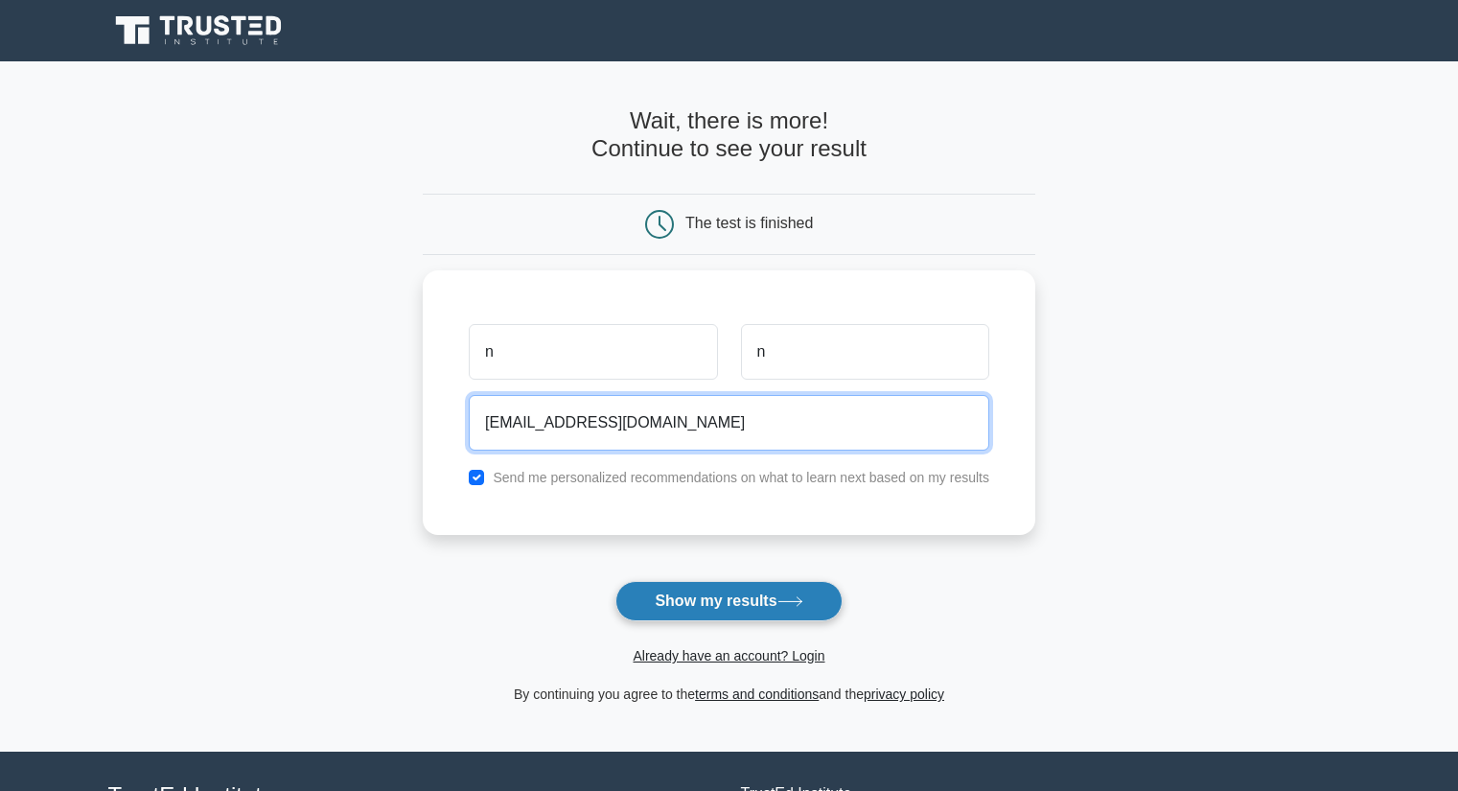
type input "[EMAIL_ADDRESS][DOMAIN_NAME]"
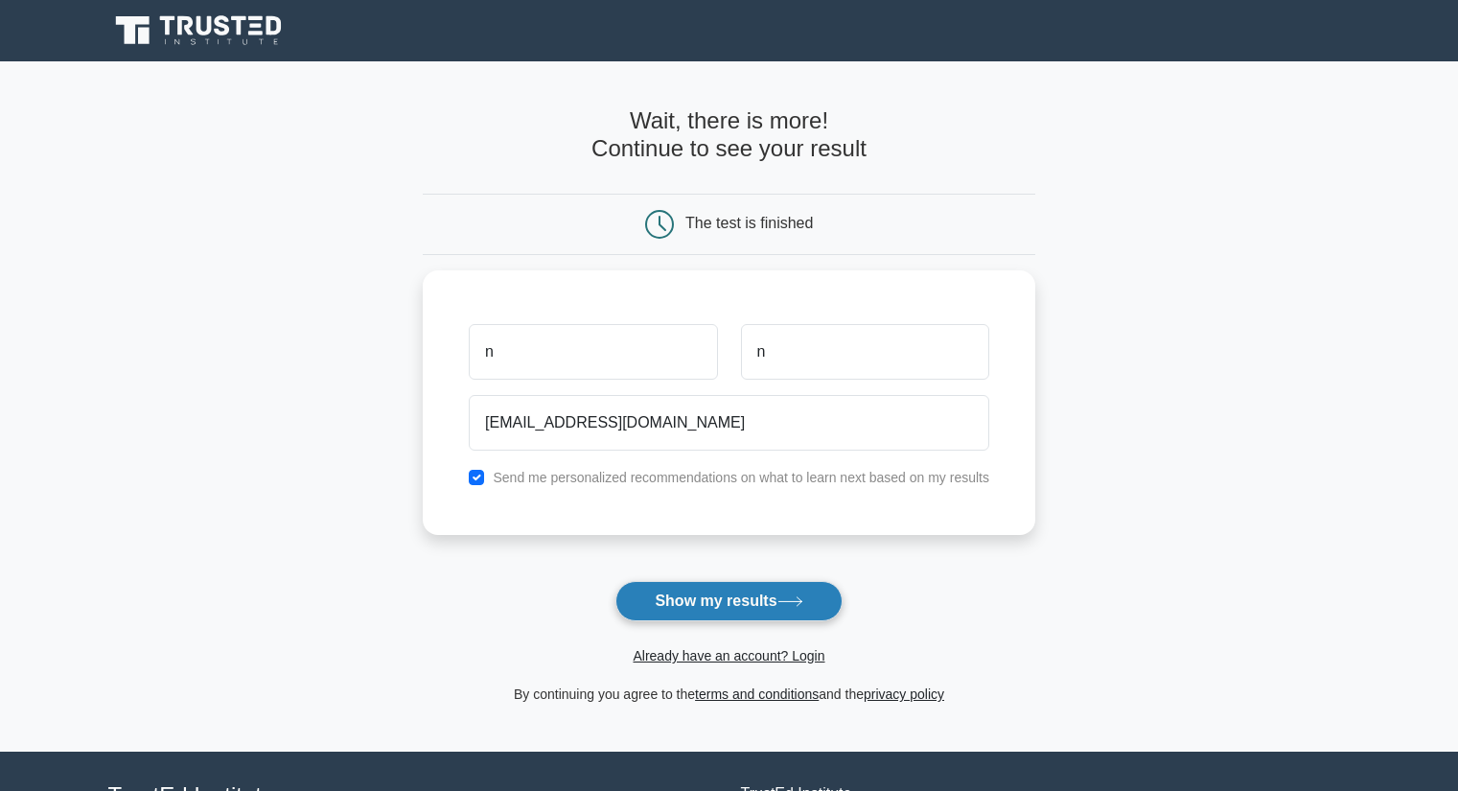
click at [684, 591] on button "Show my results" at bounding box center [728, 601] width 226 height 40
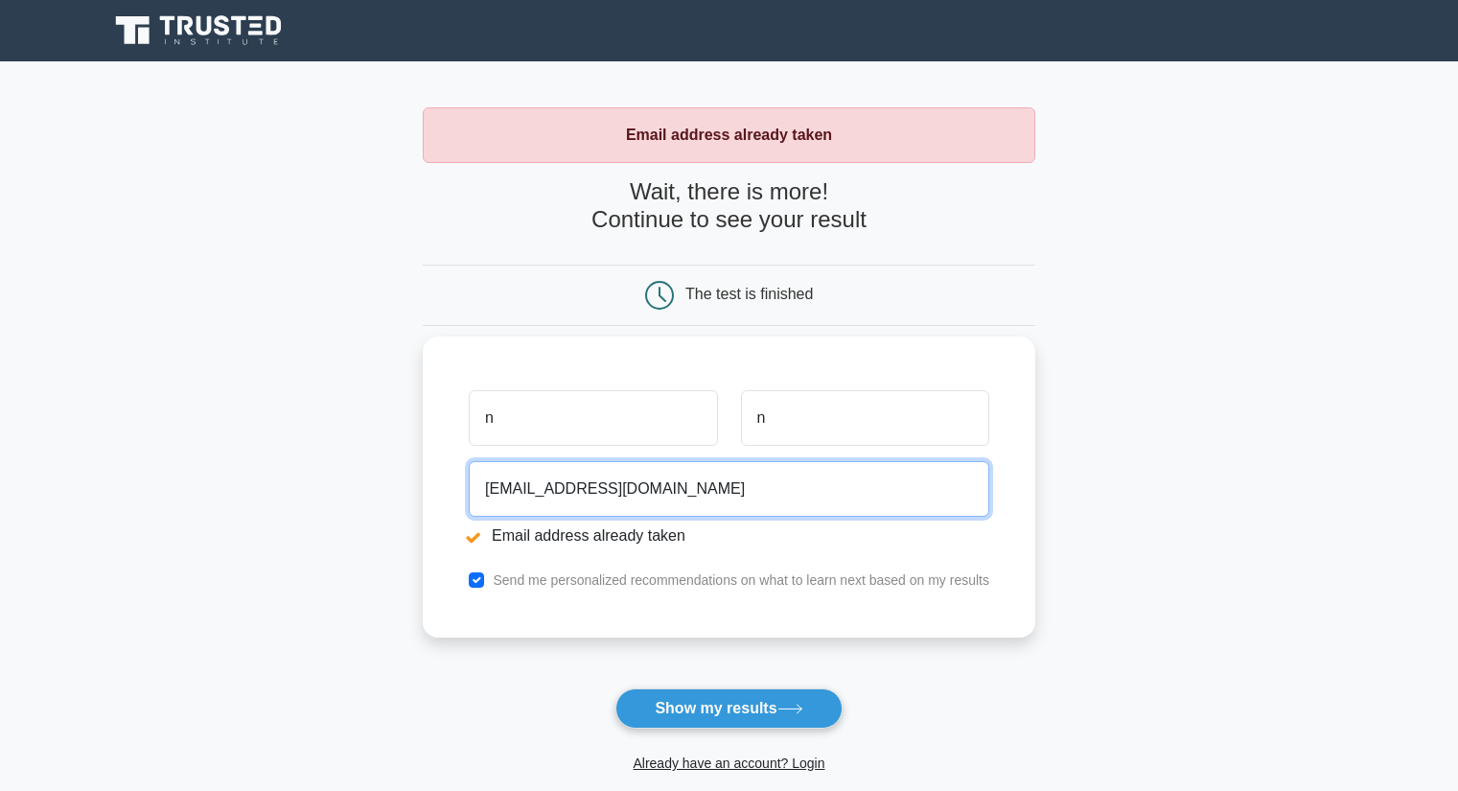
click at [601, 474] on input "[EMAIL_ADDRESS][DOMAIN_NAME]" at bounding box center [729, 489] width 520 height 56
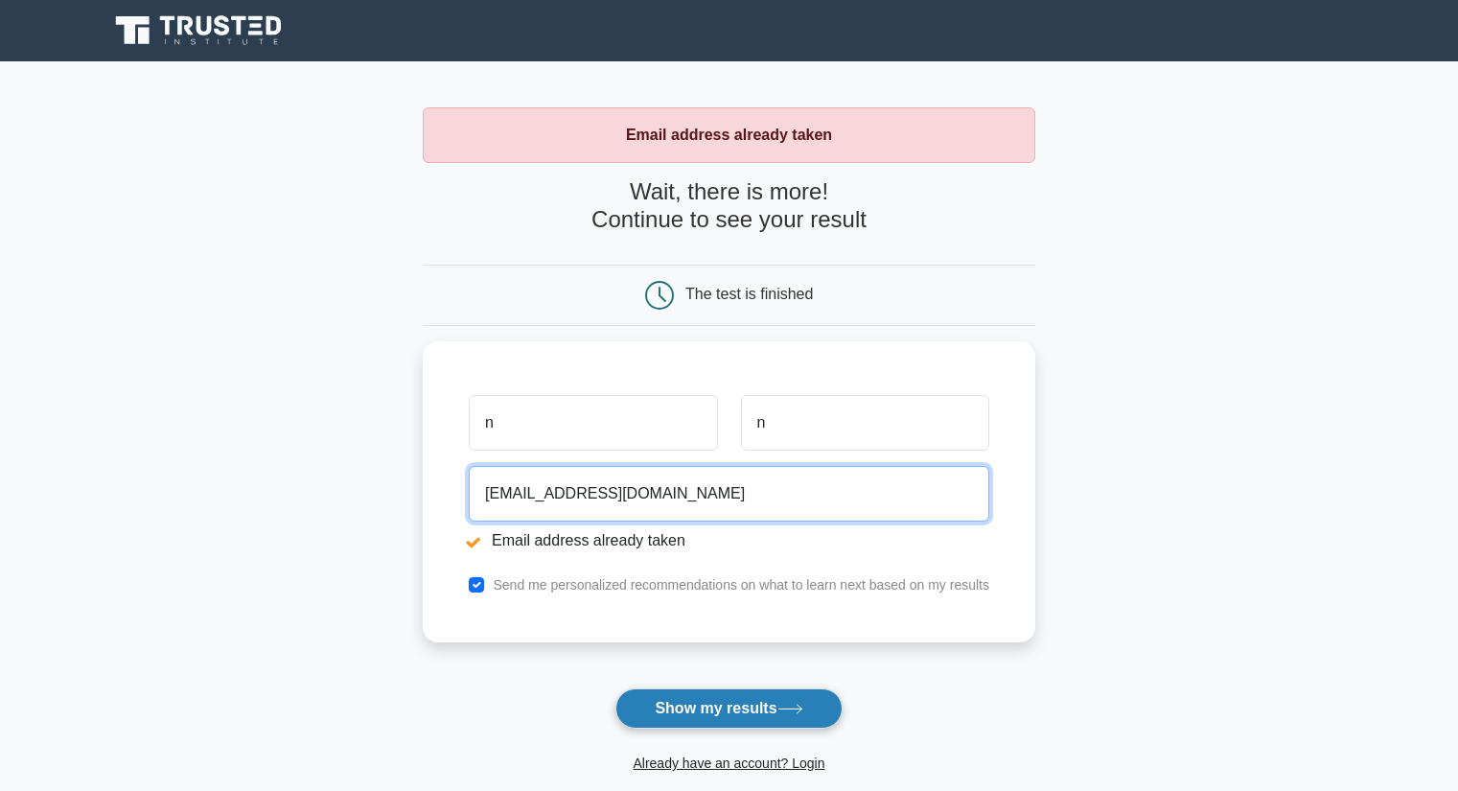
type input "midorady9999@gmail.com"
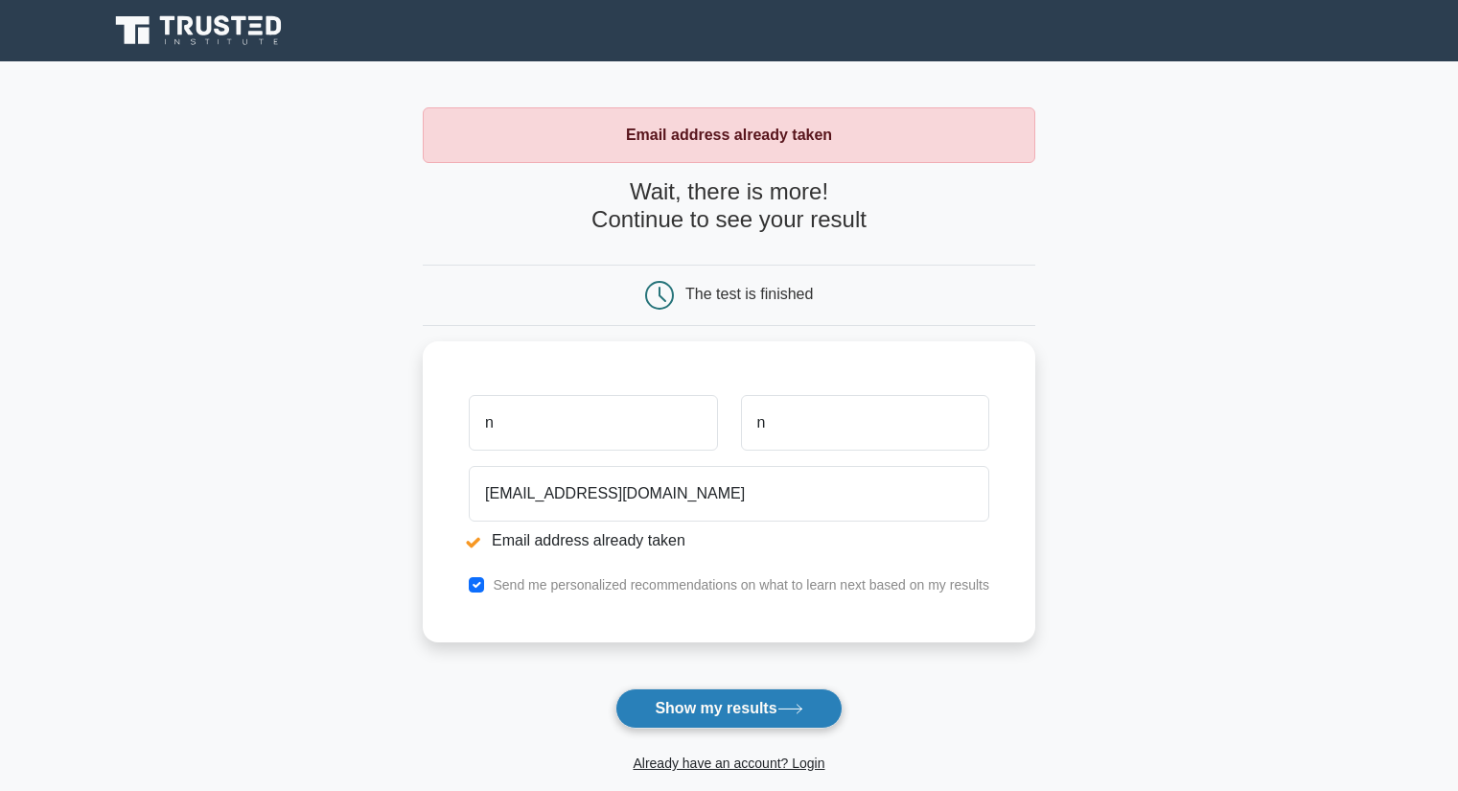
click at [712, 709] on button "Show my results" at bounding box center [728, 708] width 226 height 40
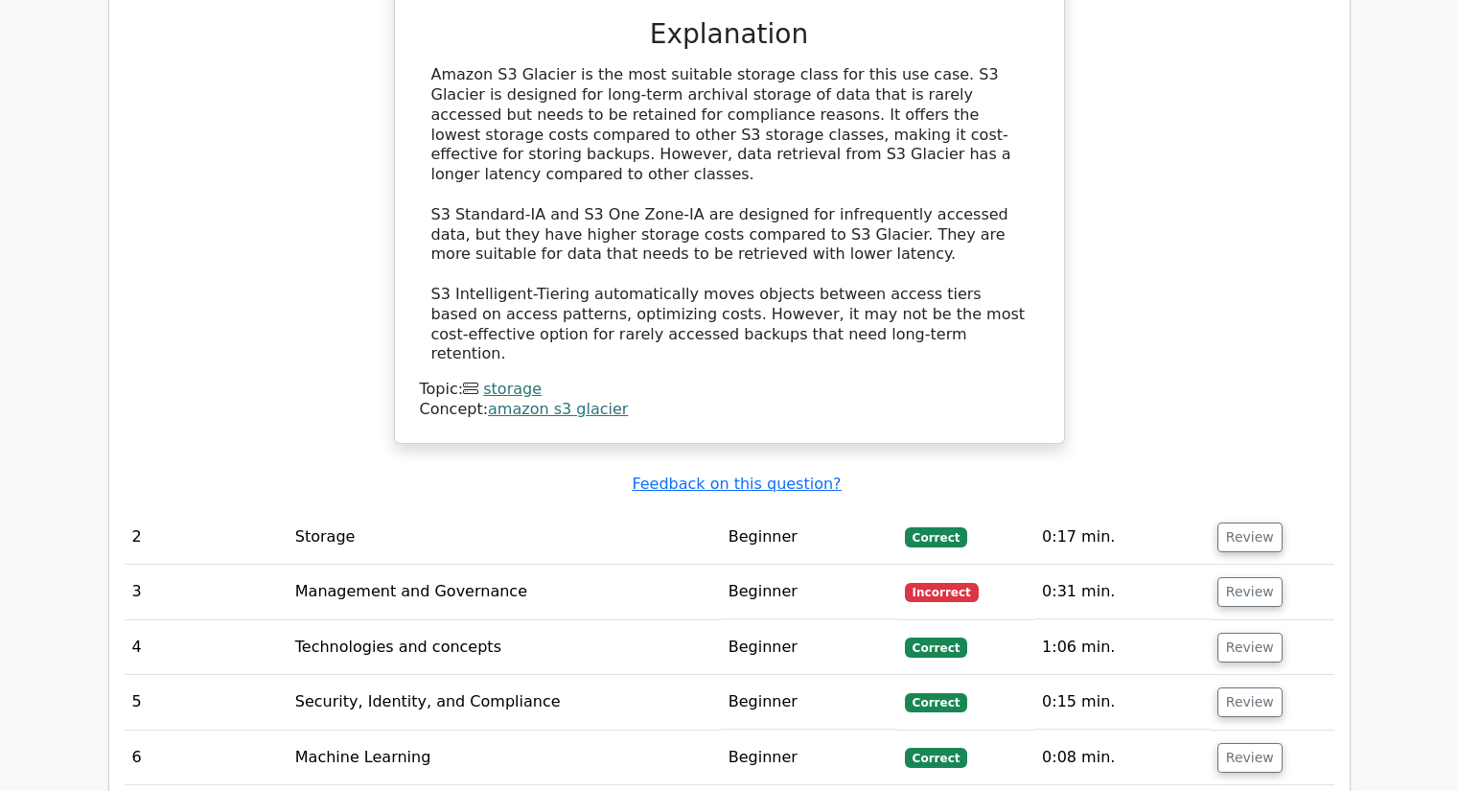
scroll to position [2176, 0]
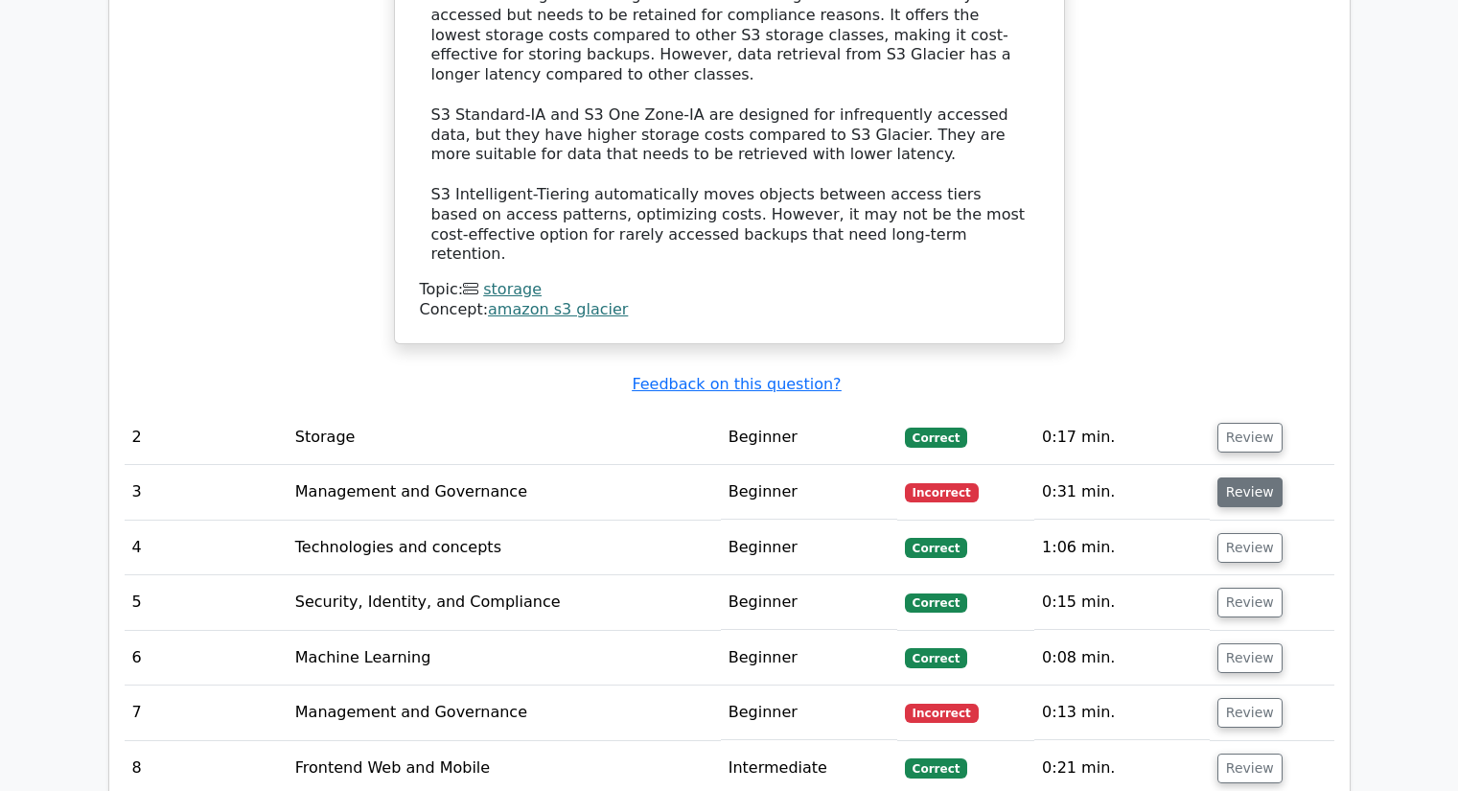
click at [1220, 477] on button "Review" at bounding box center [1249, 492] width 65 height 30
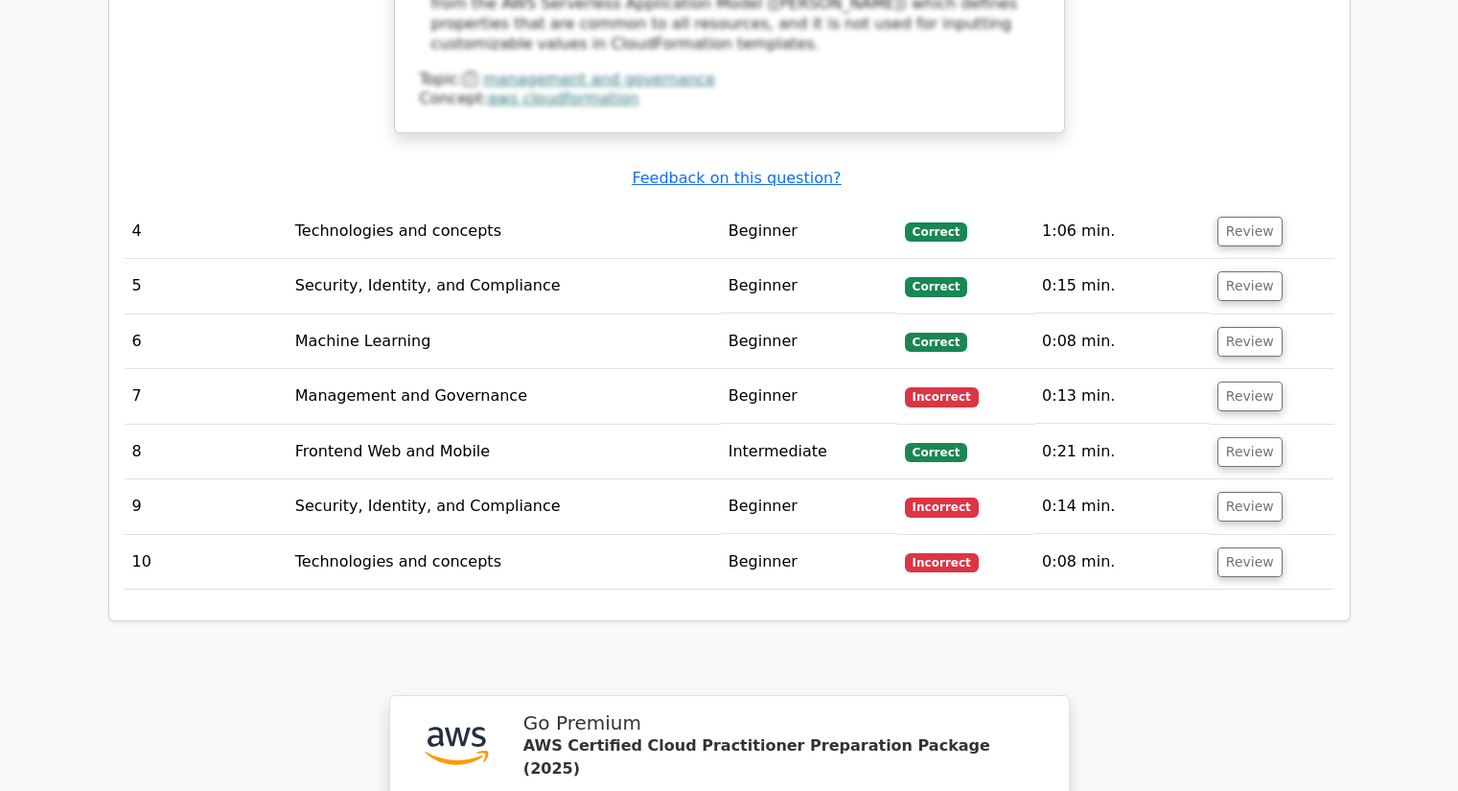
scroll to position [3375, 0]
click at [1258, 381] on button "Review" at bounding box center [1249, 396] width 65 height 30
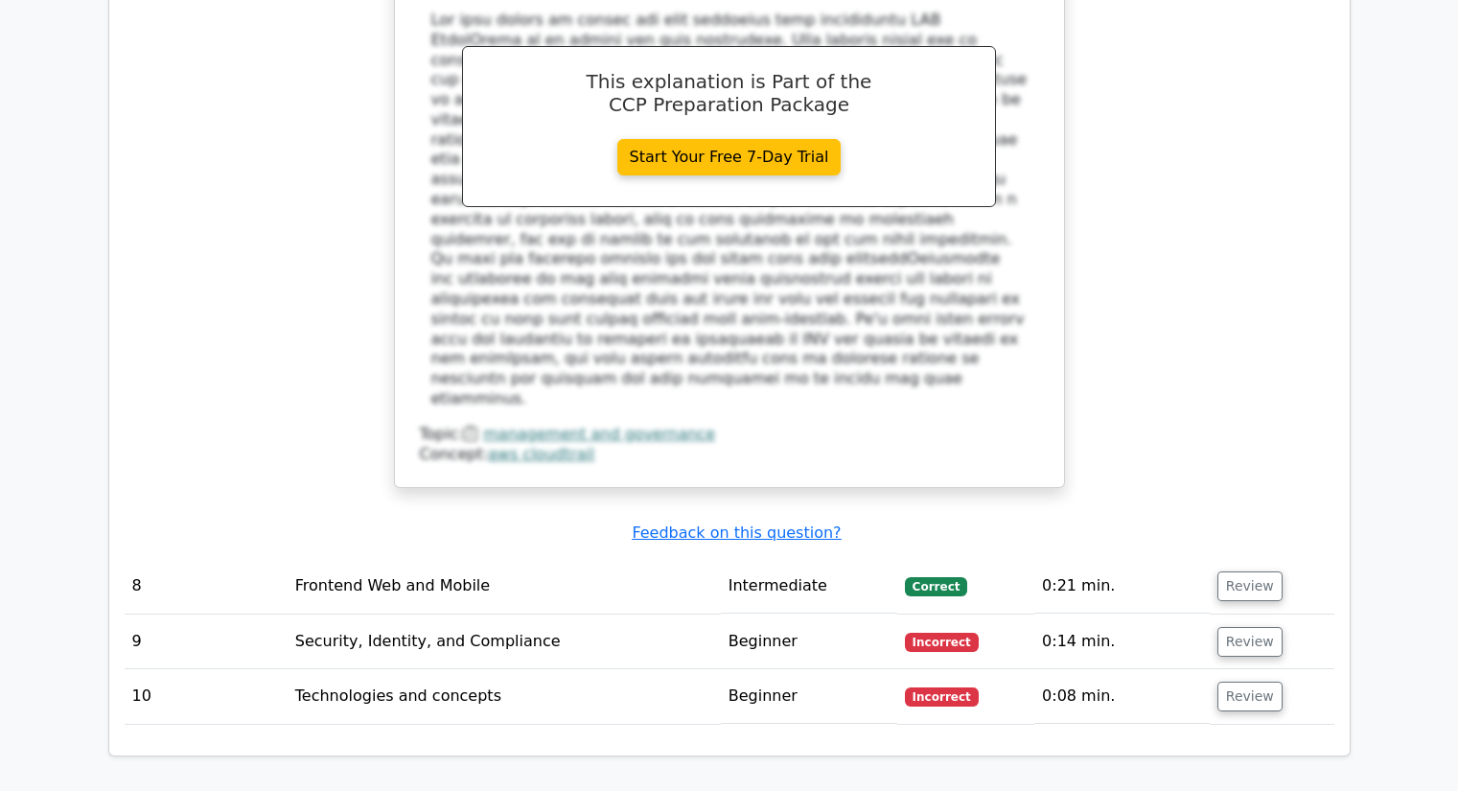
scroll to position [4200, 0]
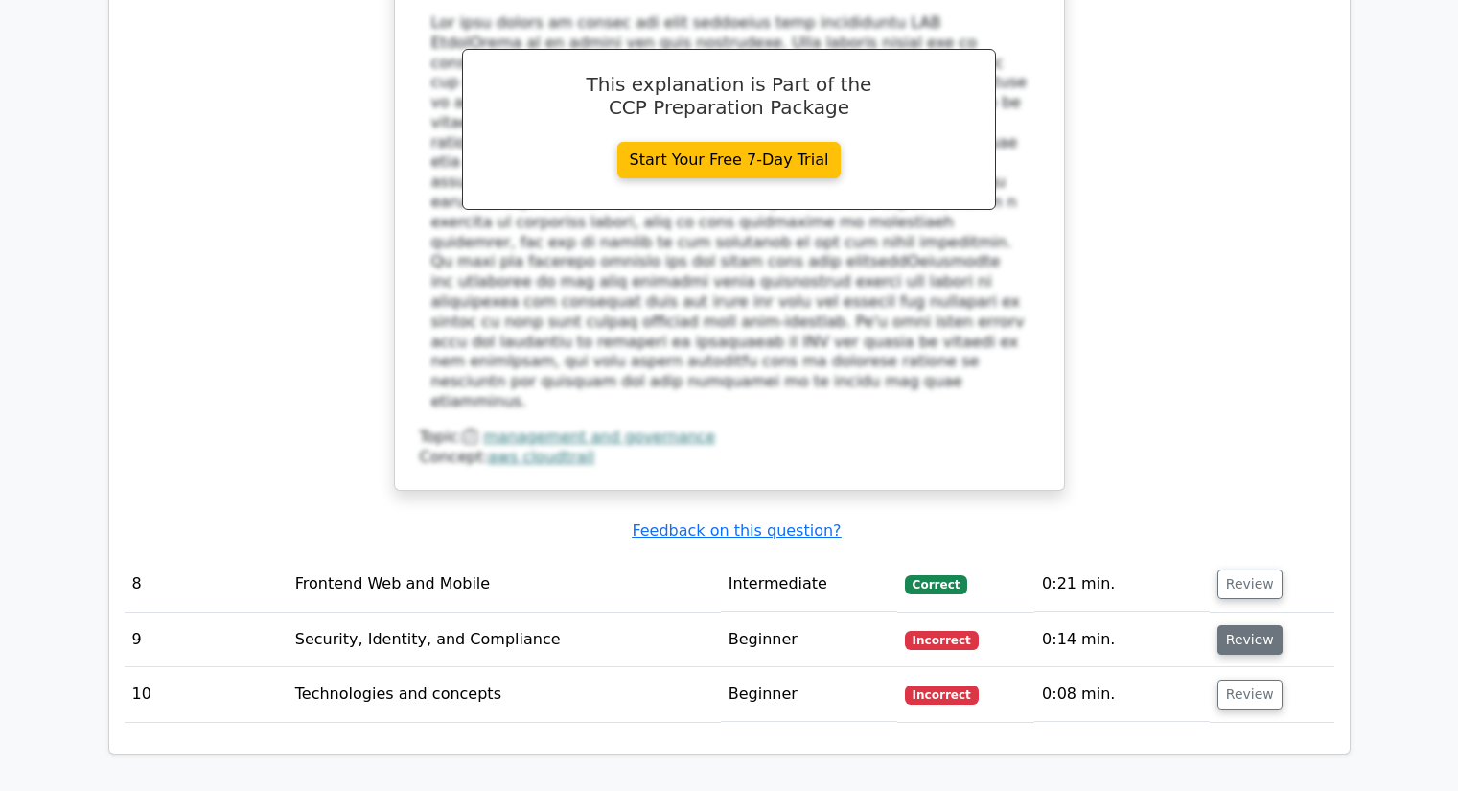
click at [1261, 625] on button "Review" at bounding box center [1249, 640] width 65 height 30
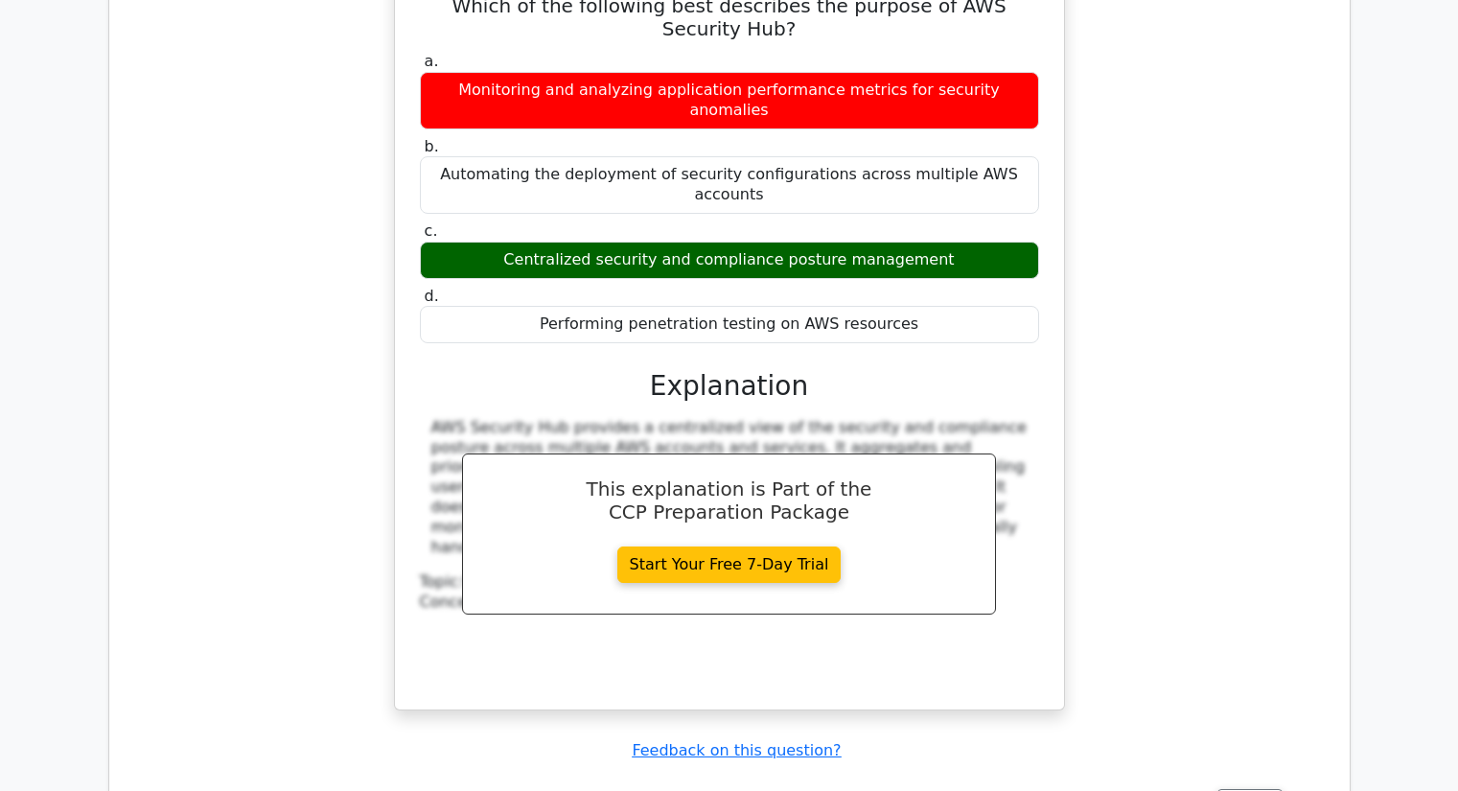
scroll to position [4906, 0]
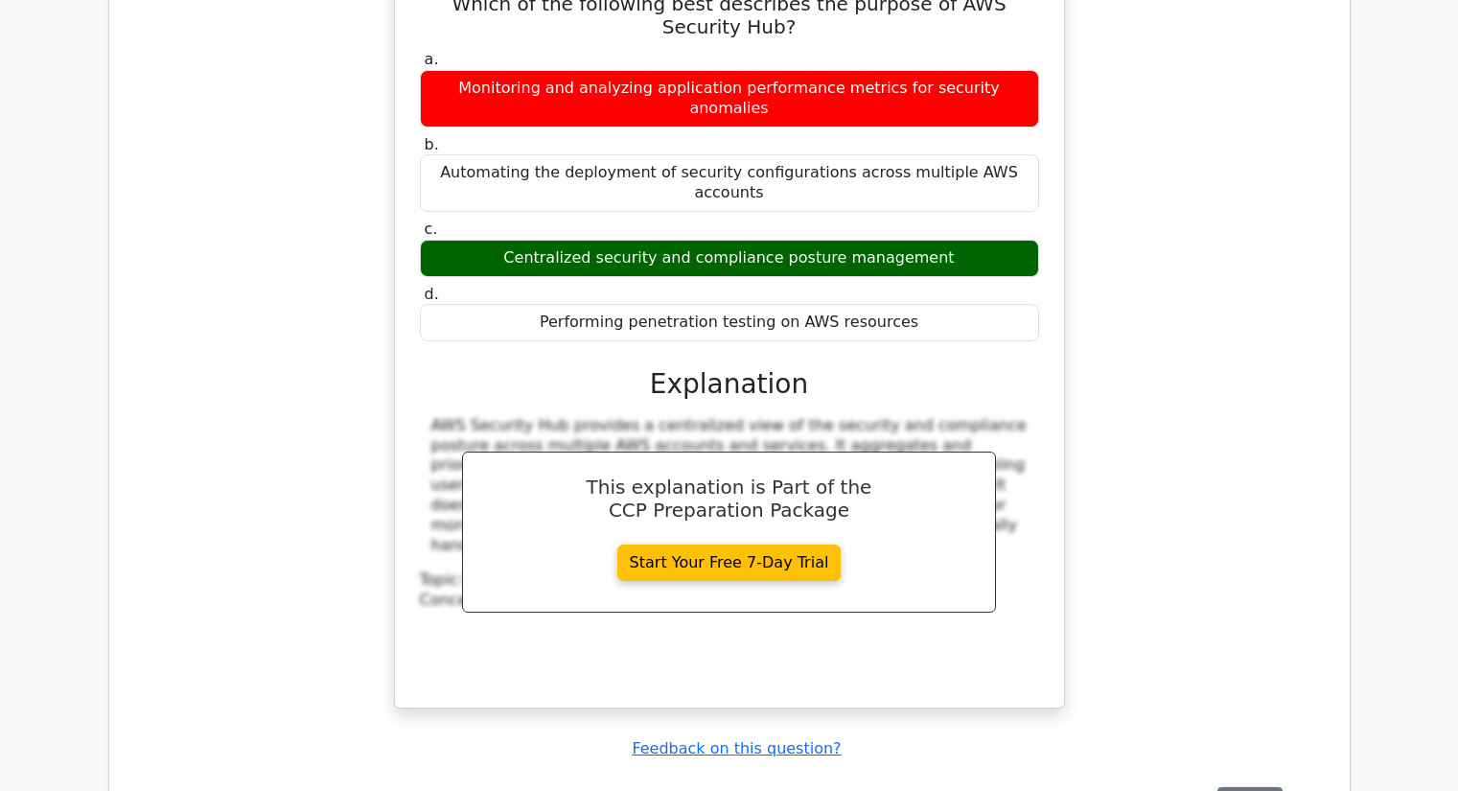
click at [1259, 787] on button "Review" at bounding box center [1249, 802] width 65 height 30
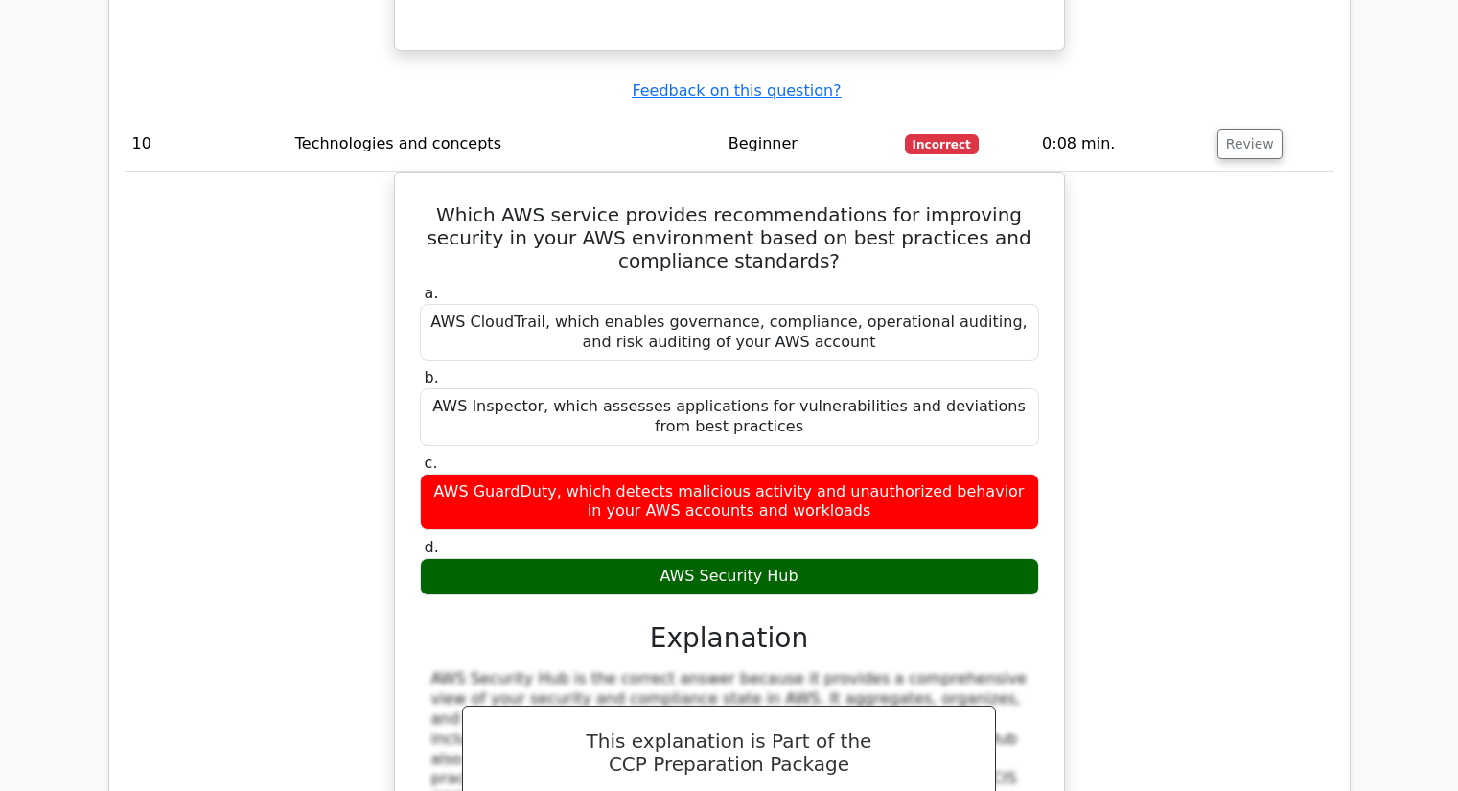
scroll to position [5565, 0]
